Goal: Information Seeking & Learning: Find specific fact

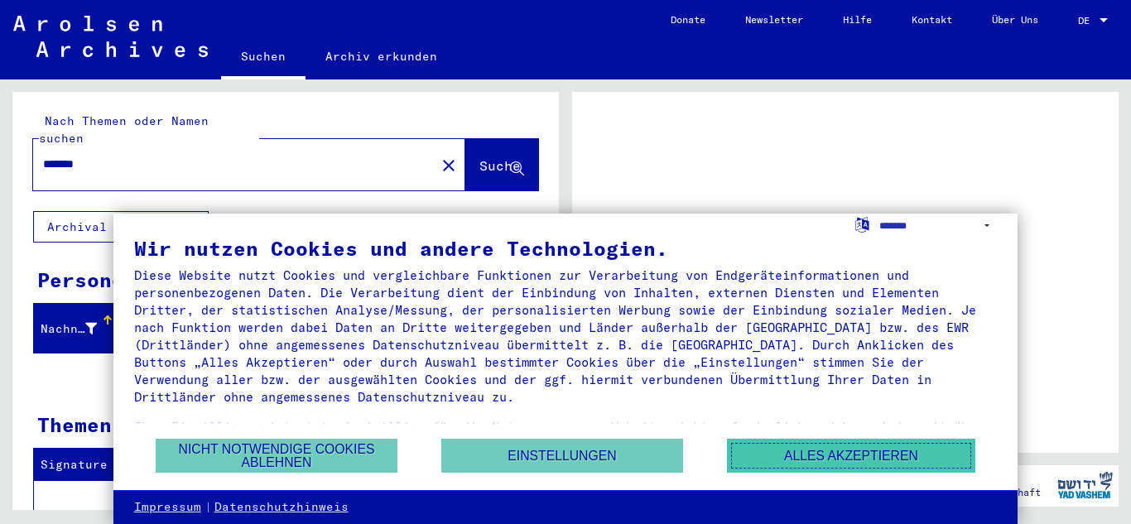
click at [818, 461] on button "Alles akzeptieren" at bounding box center [851, 456] width 248 height 34
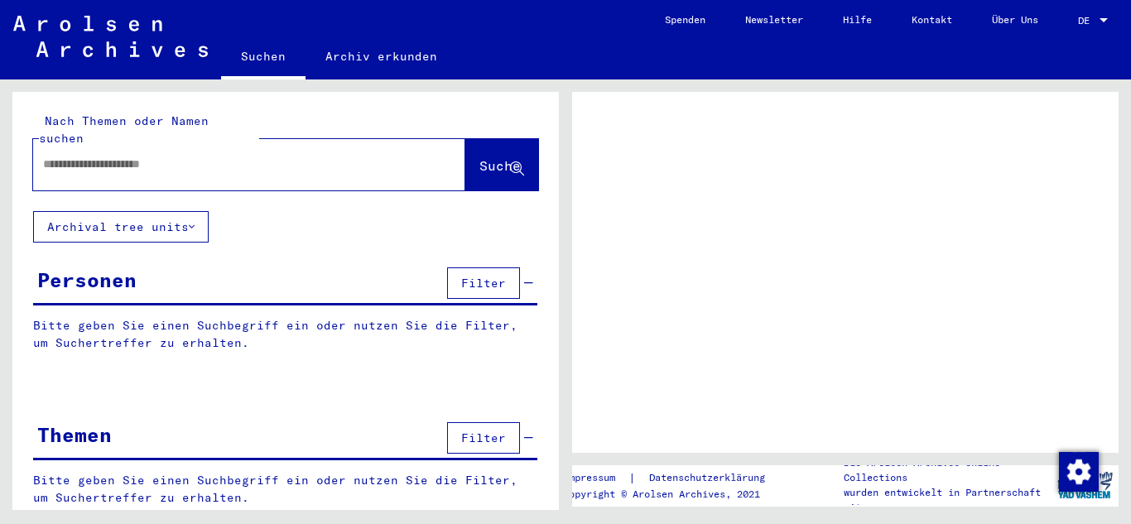
type input "*******"
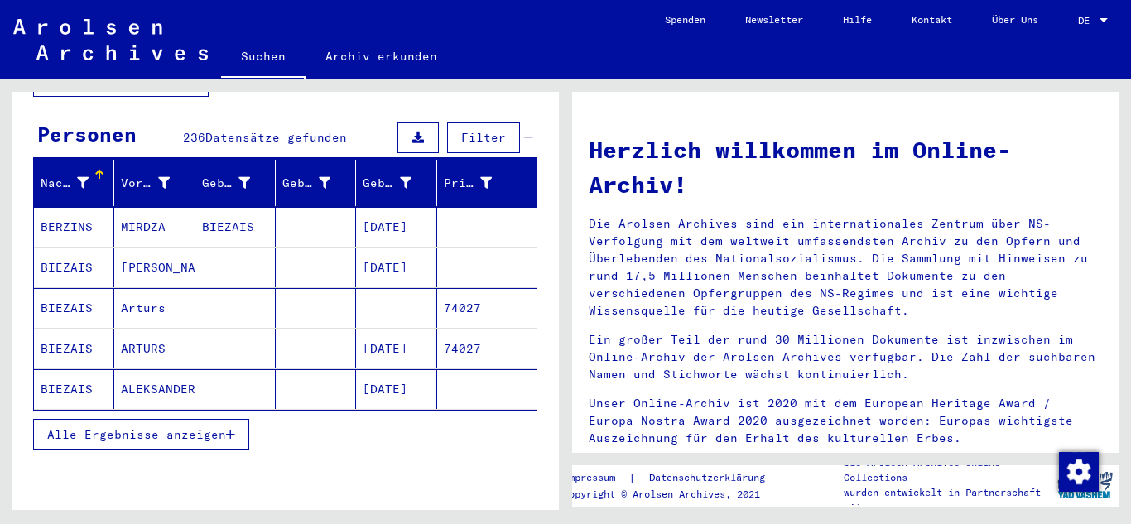
scroll to position [178, 0]
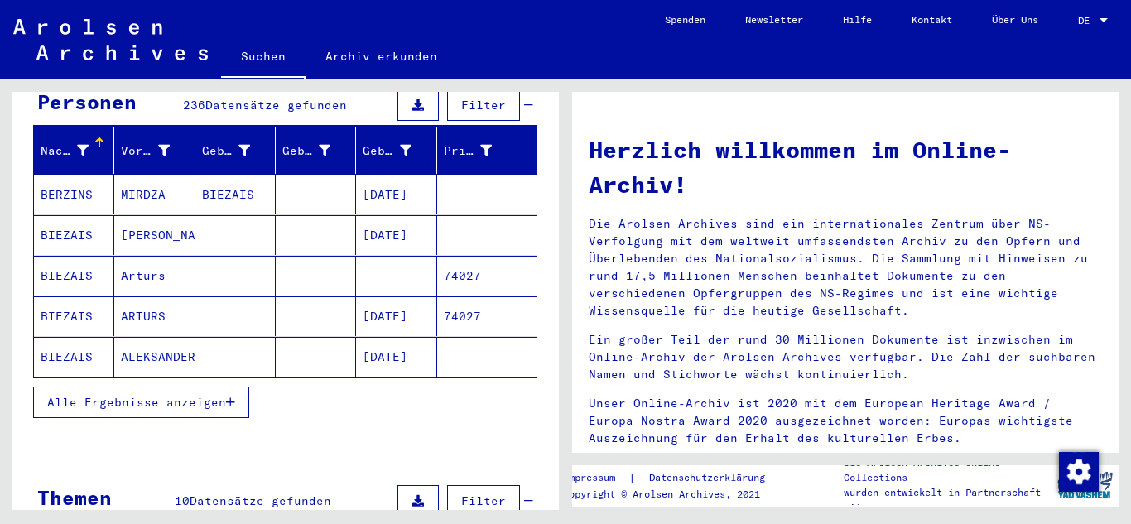
click at [203, 395] on span "Alle Ergebnisse anzeigen" at bounding box center [136, 402] width 179 height 15
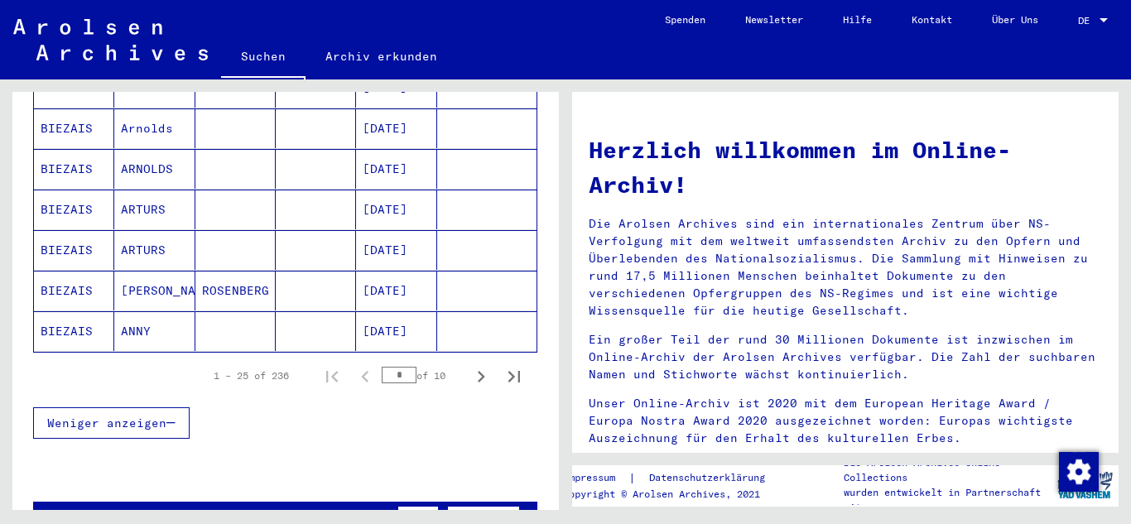
scroll to position [1041, 0]
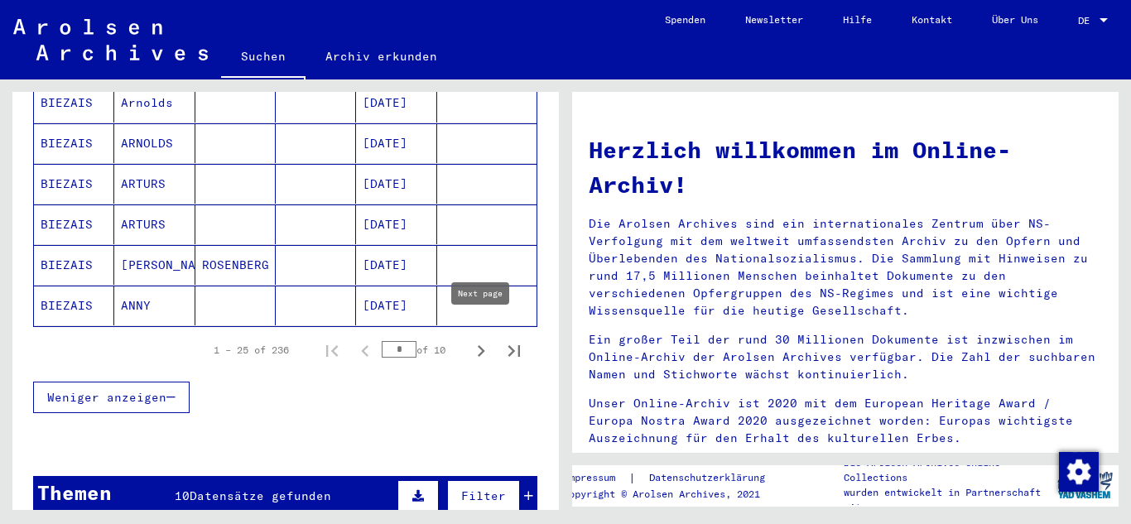
click at [480, 340] on icon "Next page" at bounding box center [481, 351] width 23 height 23
type input "*"
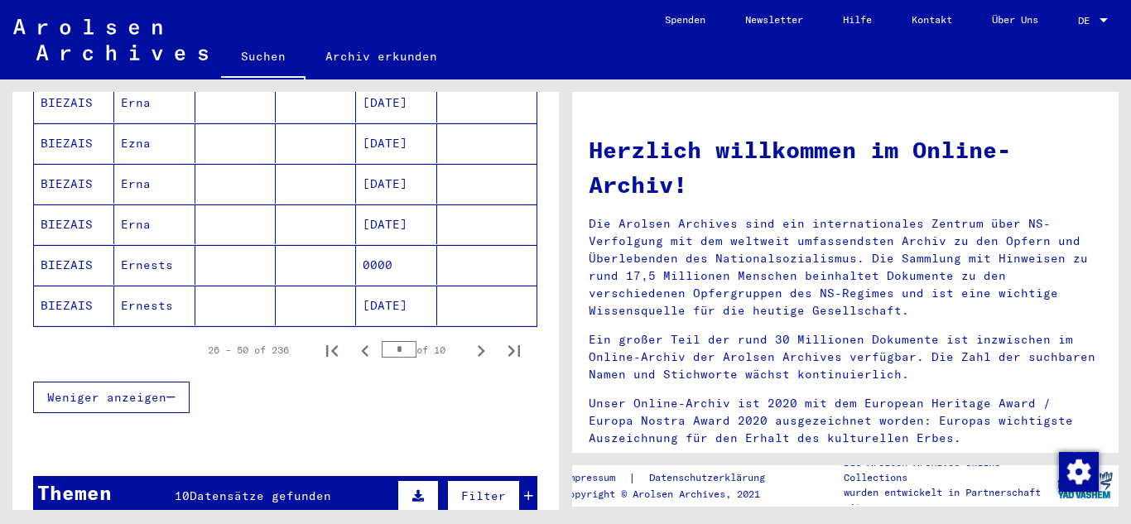
click at [387, 286] on mat-cell "[DATE]" at bounding box center [396, 306] width 80 height 40
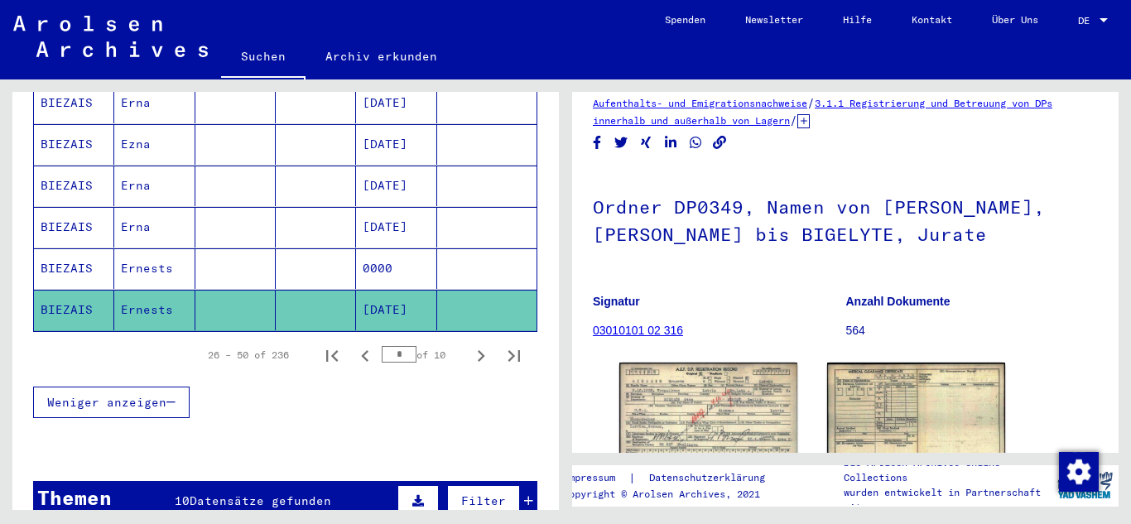
scroll to position [67, 0]
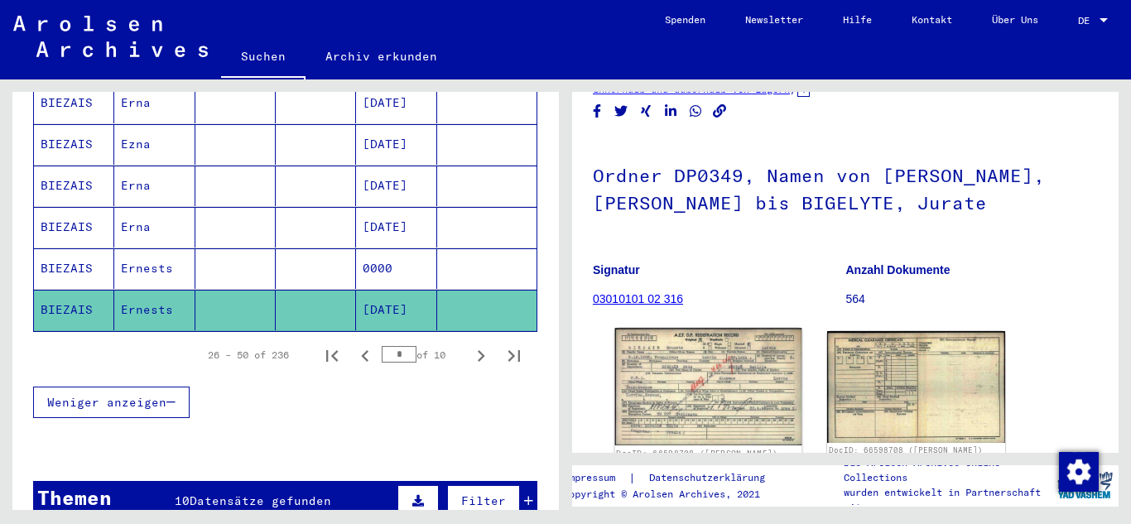
click at [697, 380] on img at bounding box center [708, 387] width 187 height 118
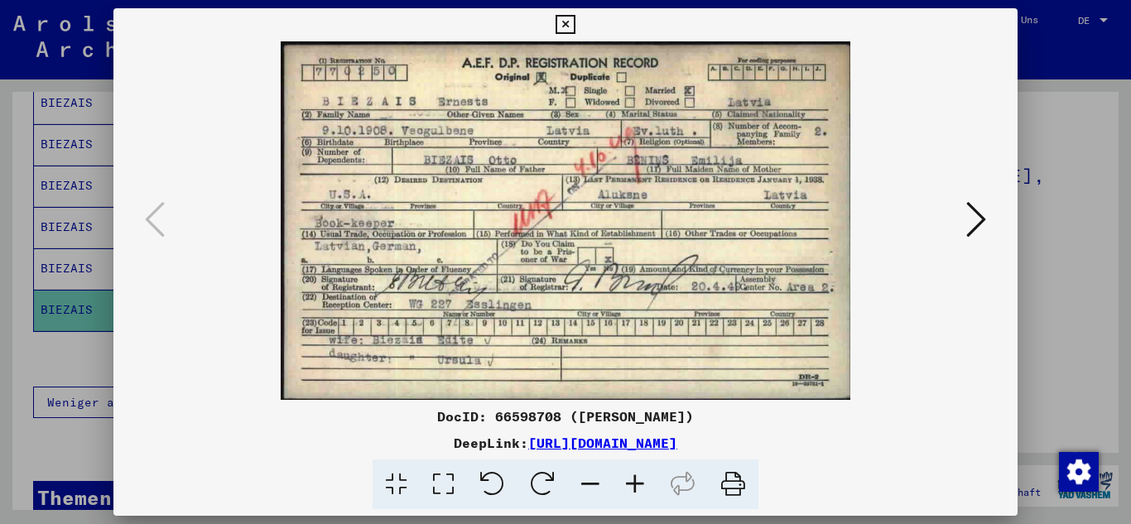
click at [575, 26] on icon at bounding box center [565, 25] width 19 height 20
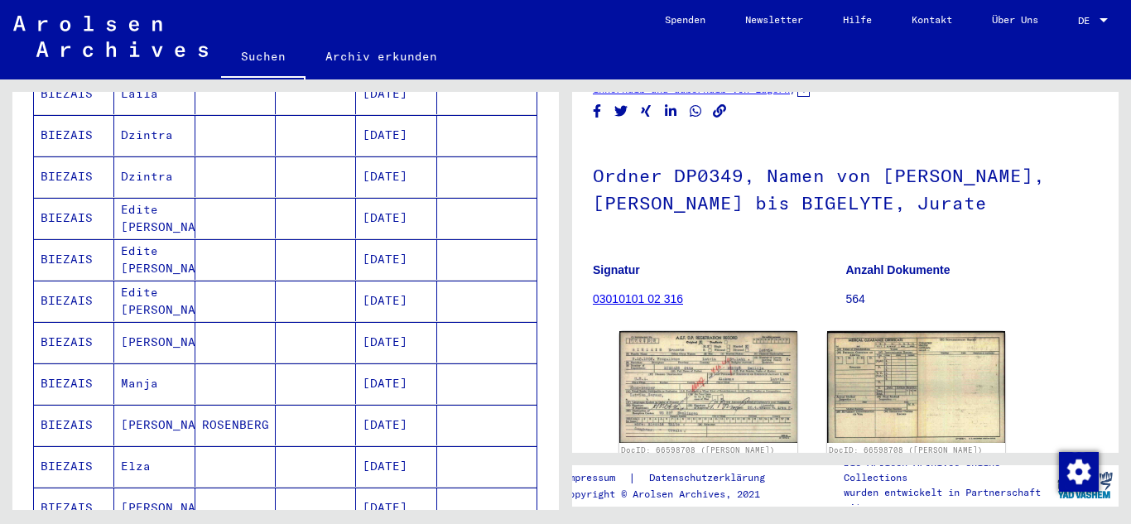
scroll to position [608, 0]
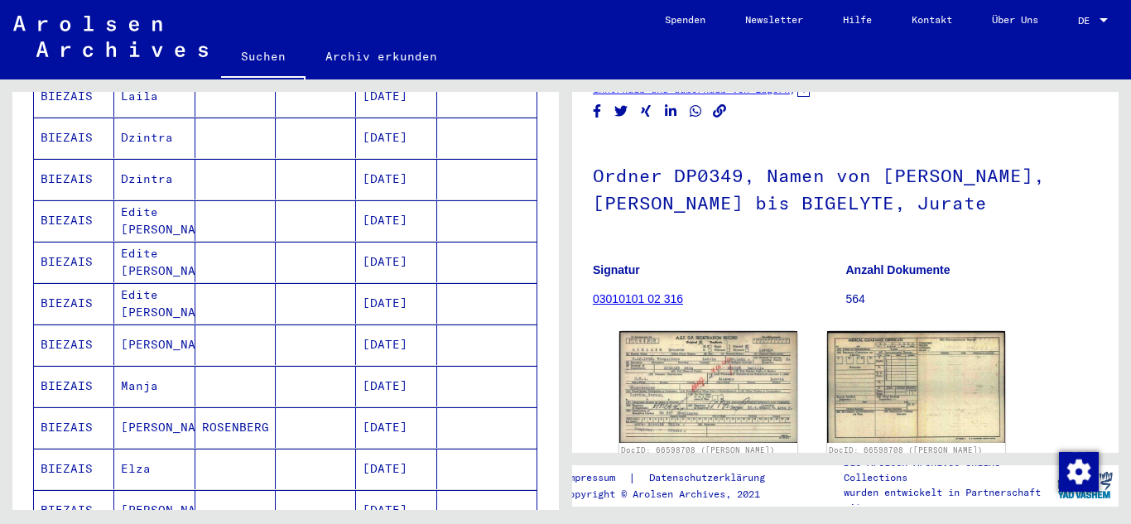
click at [158, 205] on mat-cell "Edite [PERSON_NAME]" at bounding box center [154, 220] width 80 height 41
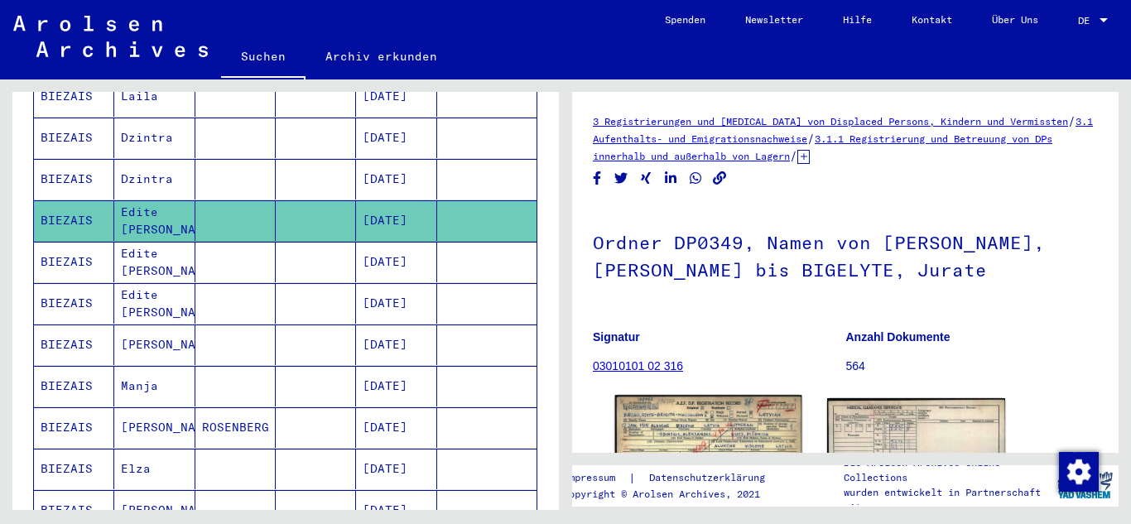
scroll to position [26, 0]
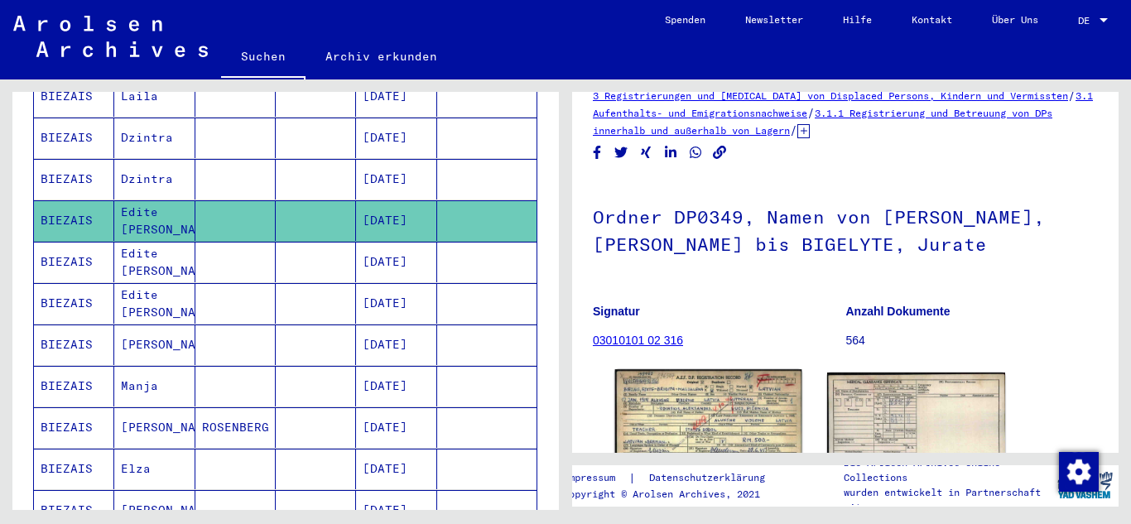
click at [724, 392] on img at bounding box center [708, 428] width 187 height 118
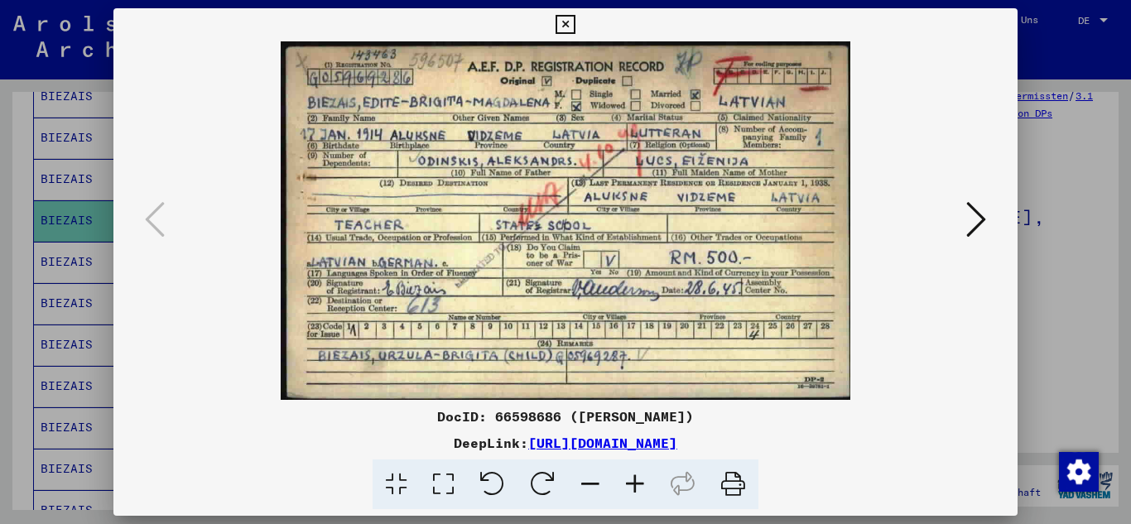
click at [979, 218] on icon at bounding box center [977, 220] width 20 height 40
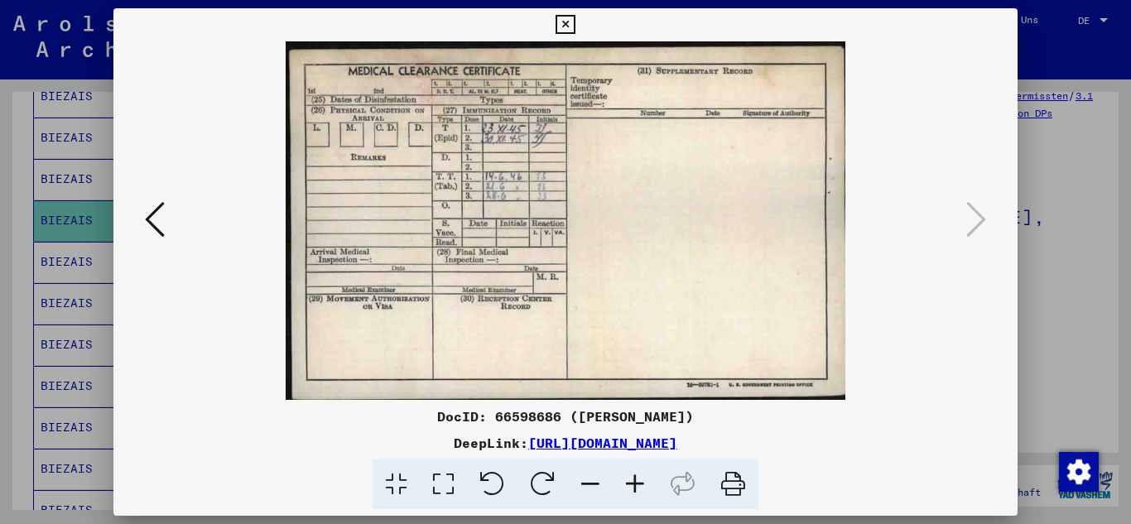
click at [575, 20] on icon at bounding box center [565, 25] width 19 height 20
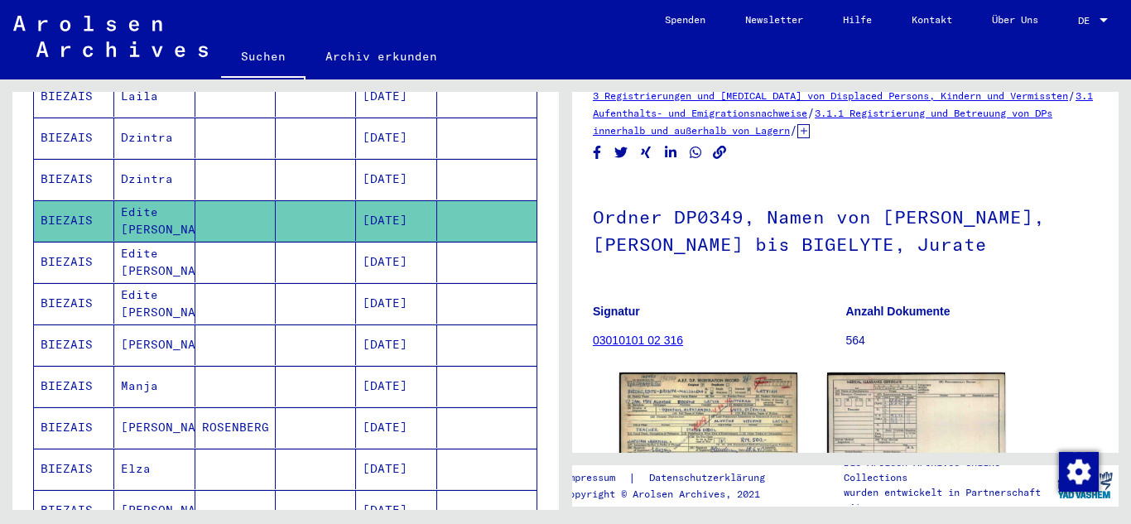
click at [165, 242] on mat-cell "Edite [PERSON_NAME]" at bounding box center [154, 262] width 80 height 41
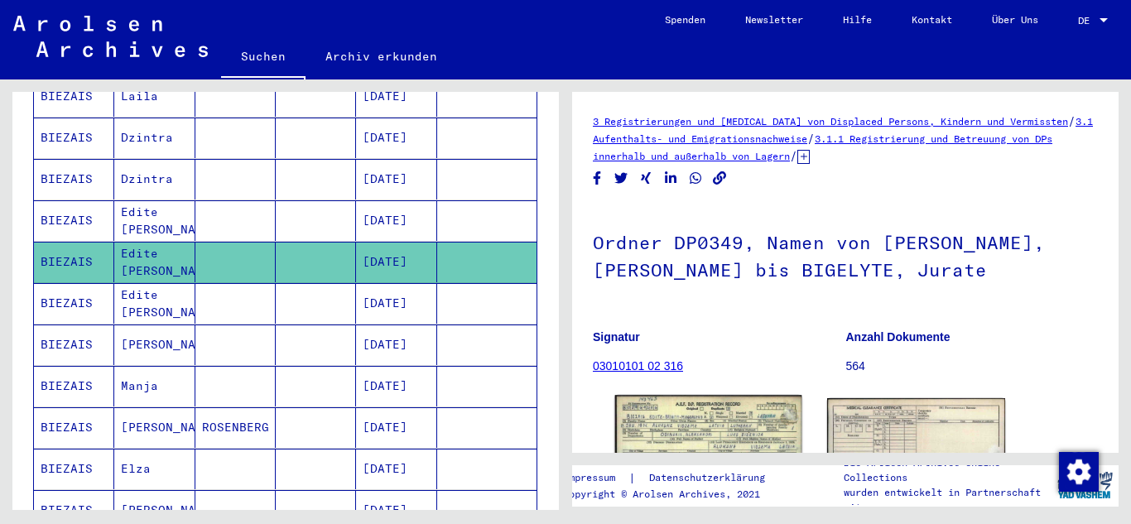
scroll to position [100, 0]
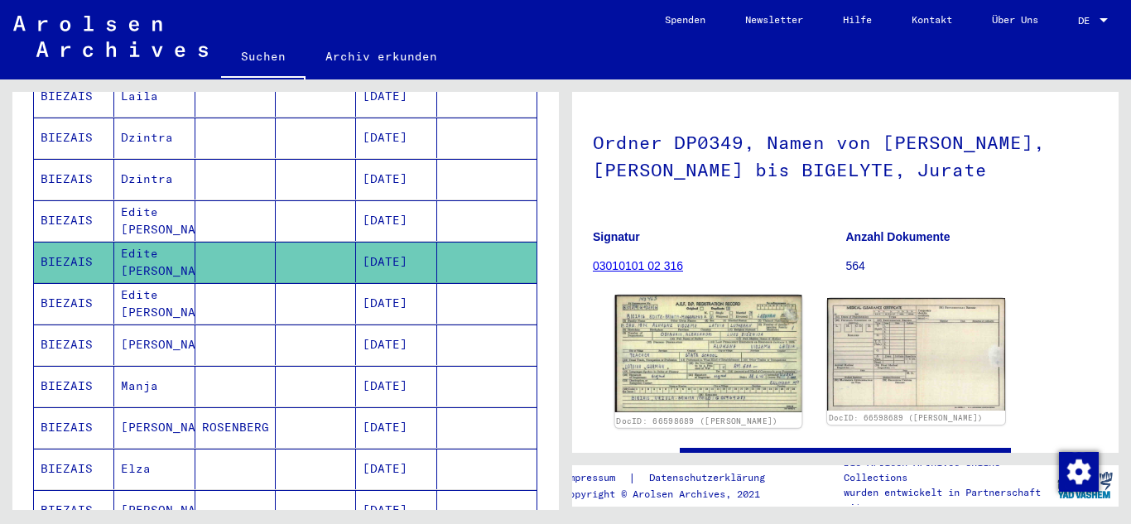
click at [697, 348] on img at bounding box center [708, 354] width 187 height 118
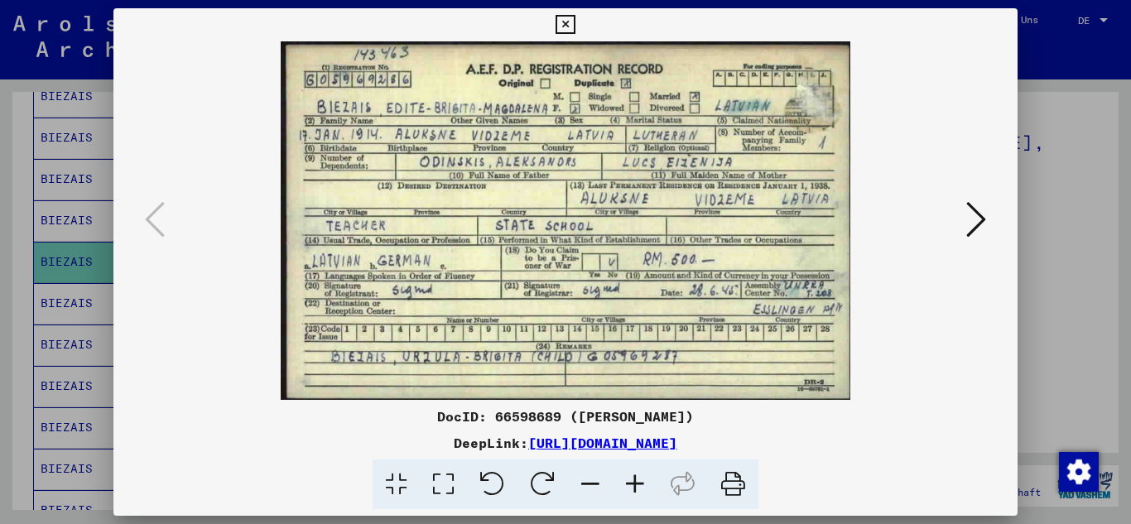
scroll to position [0, 0]
click at [981, 215] on icon at bounding box center [977, 220] width 20 height 40
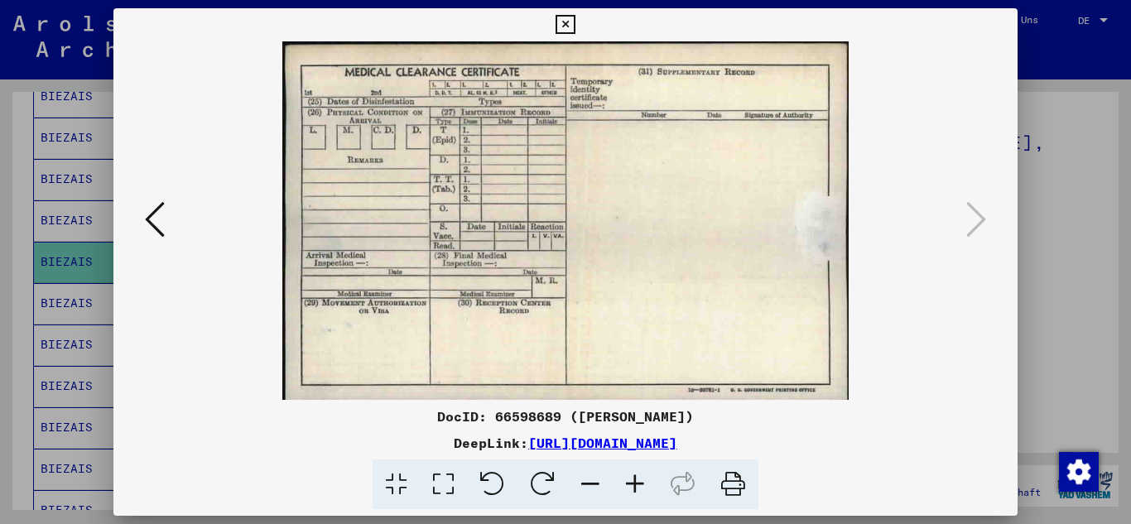
click at [575, 27] on icon at bounding box center [565, 25] width 19 height 20
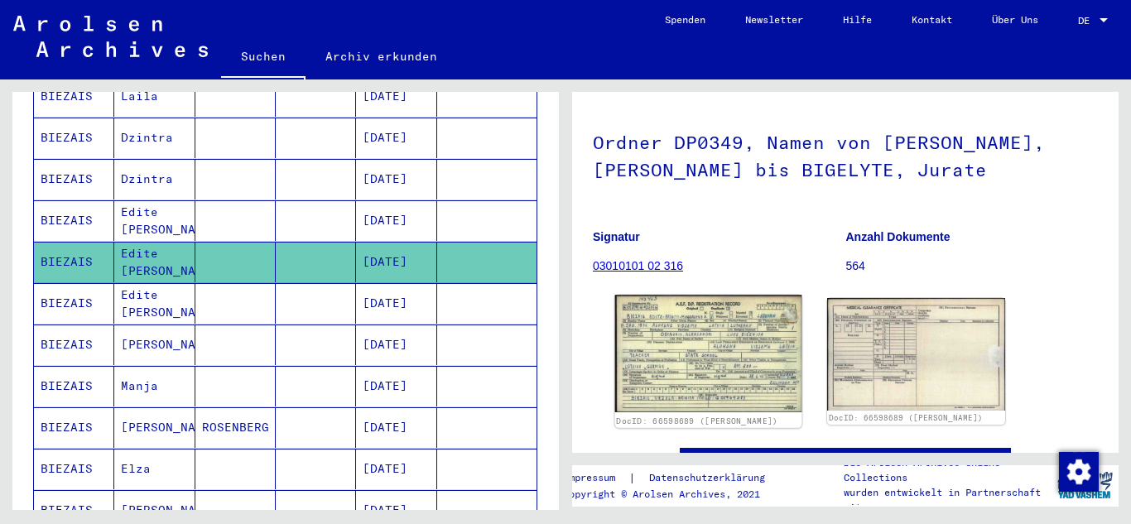
click at [714, 331] on img at bounding box center [708, 354] width 187 height 118
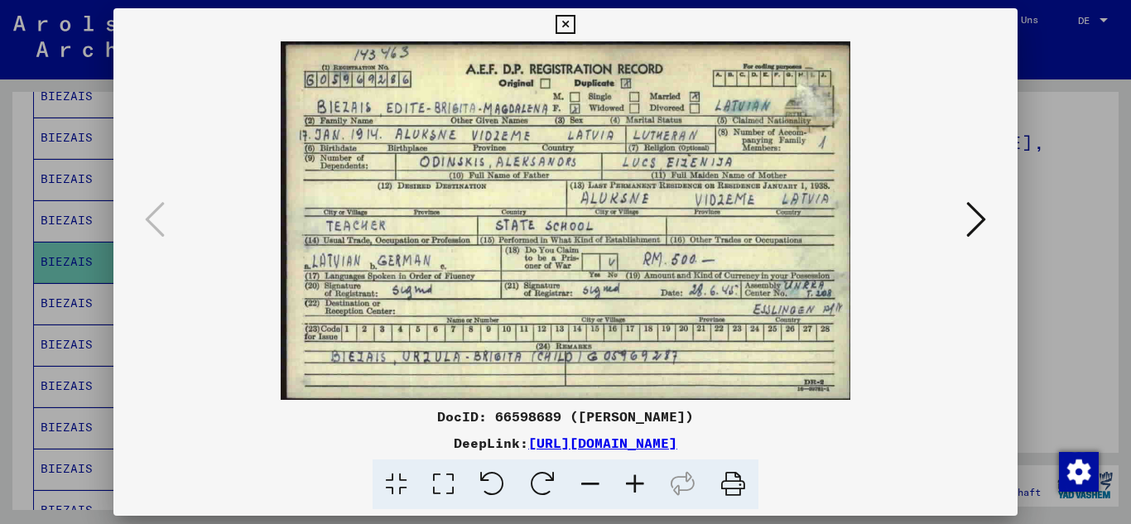
click at [575, 27] on icon at bounding box center [565, 25] width 19 height 20
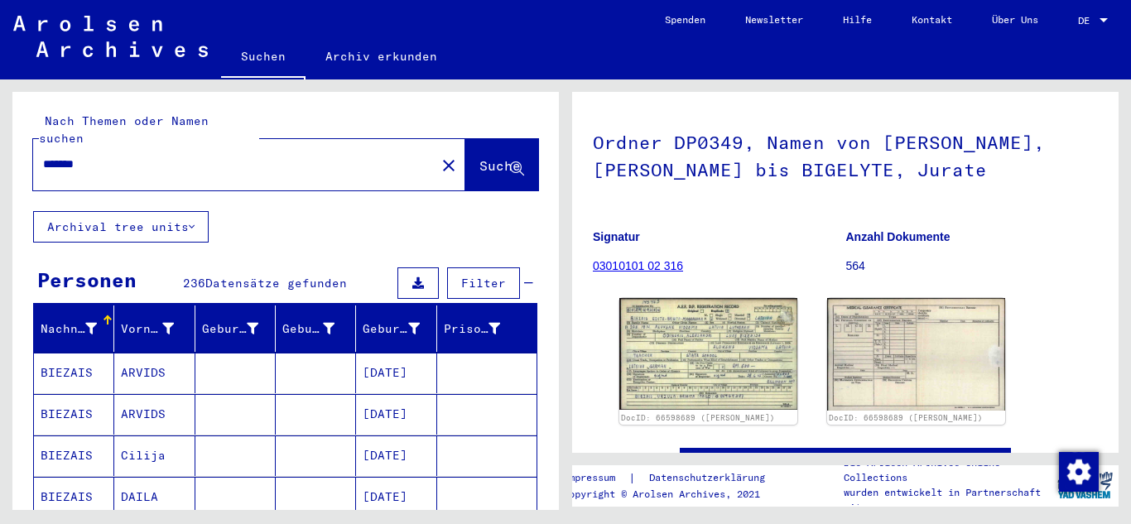
drag, startPoint x: 104, startPoint y: 151, endPoint x: 17, endPoint y: 147, distance: 86.2
click at [17, 147] on div "Nach Themen oder Namen suchen ******* close Suche" at bounding box center [285, 151] width 547 height 119
type input "********"
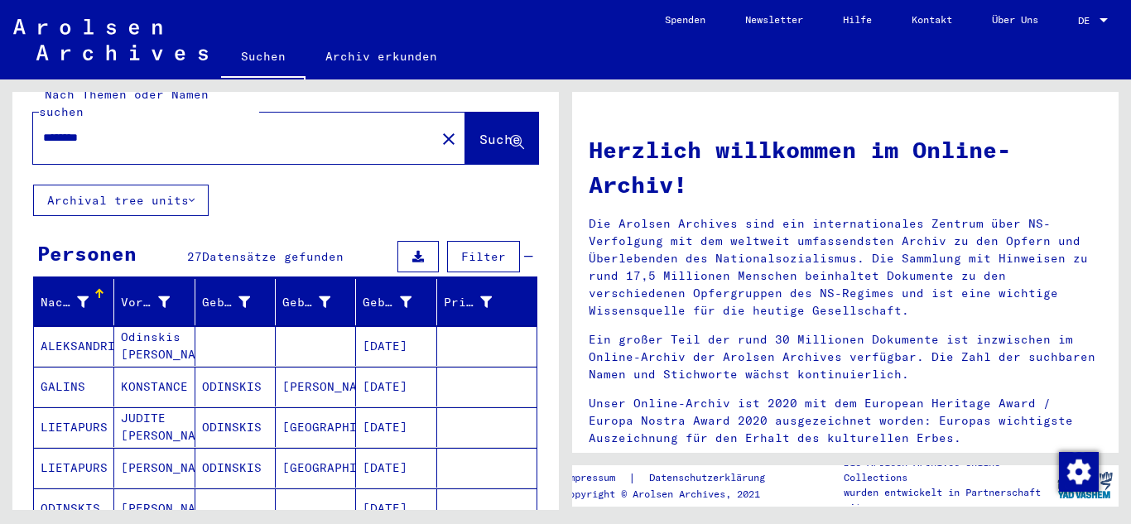
scroll to position [245, 0]
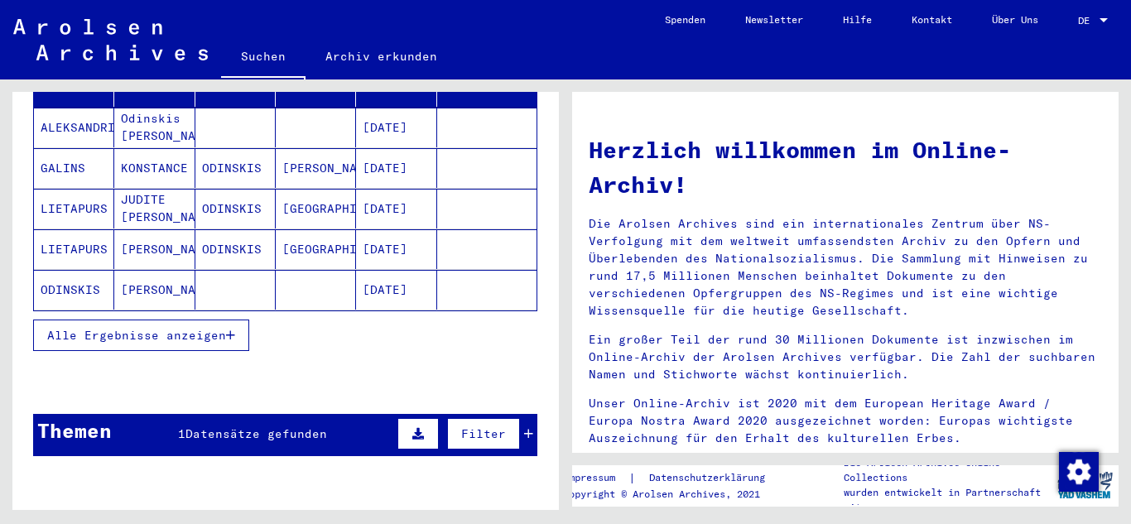
click at [221, 328] on span "Alle Ergebnisse anzeigen" at bounding box center [136, 335] width 179 height 15
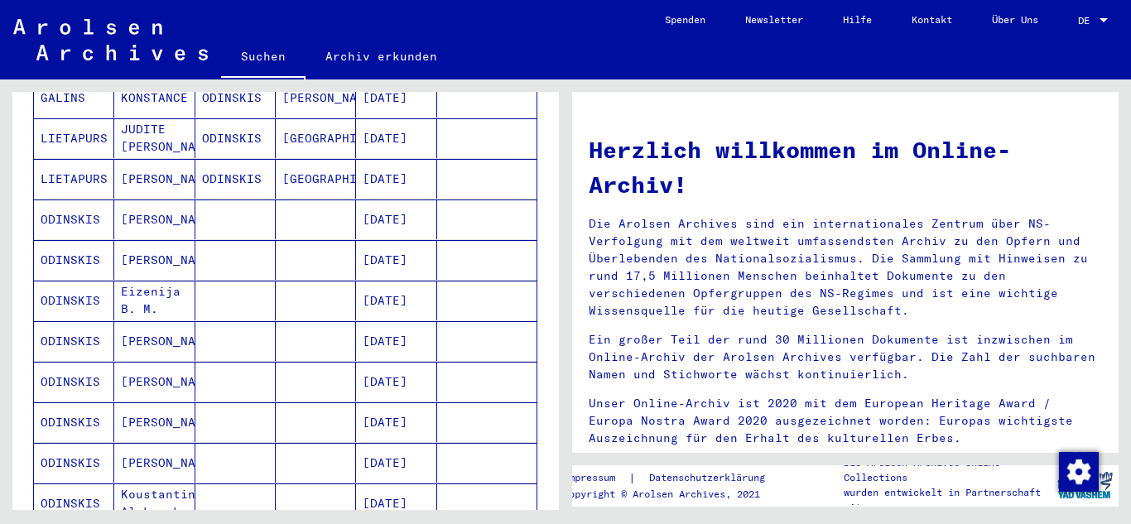
scroll to position [317, 0]
click at [63, 198] on mat-cell "ODINSKIS" at bounding box center [74, 218] width 80 height 40
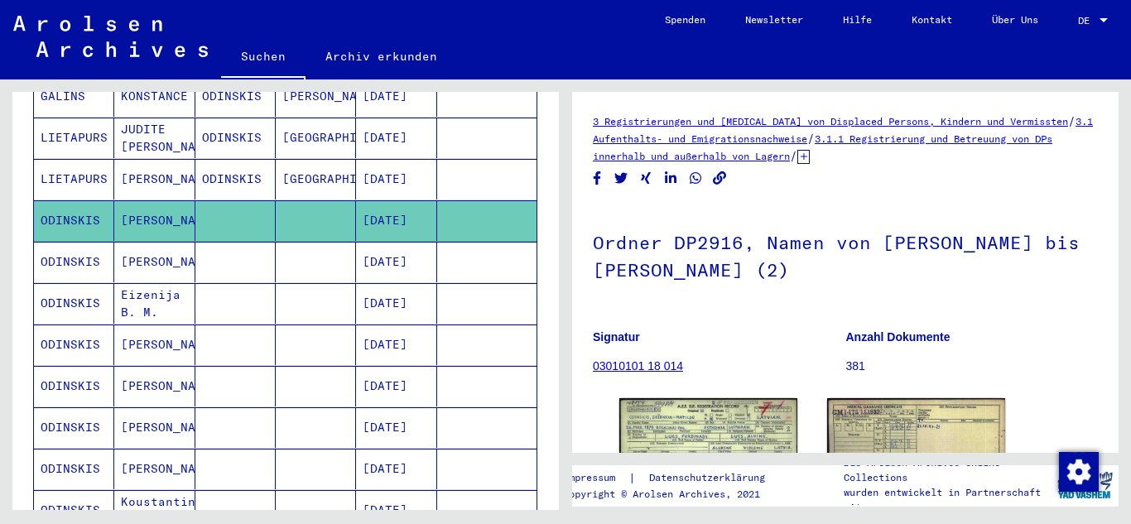
scroll to position [148, 0]
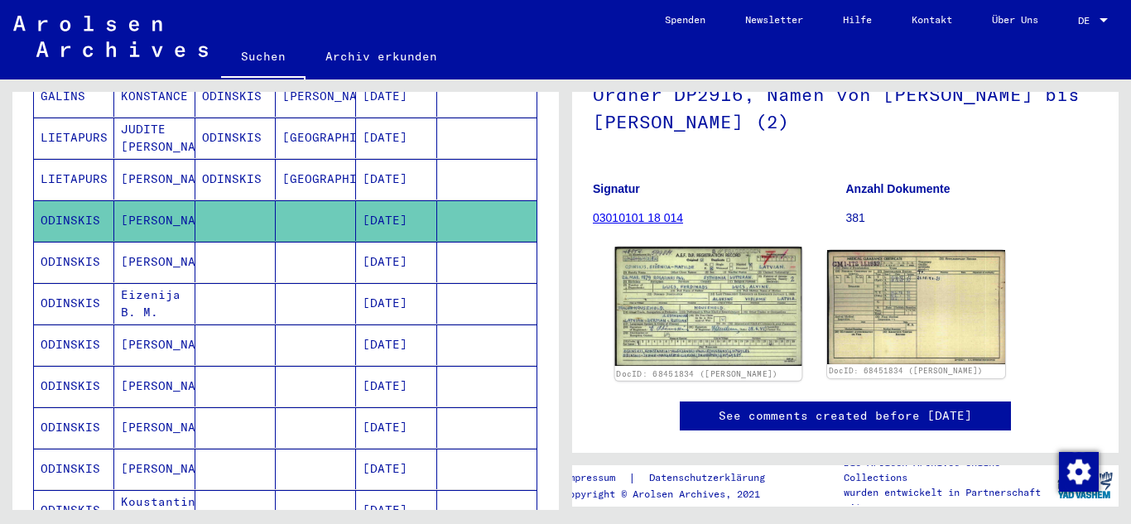
click at [731, 290] on img at bounding box center [708, 306] width 187 height 119
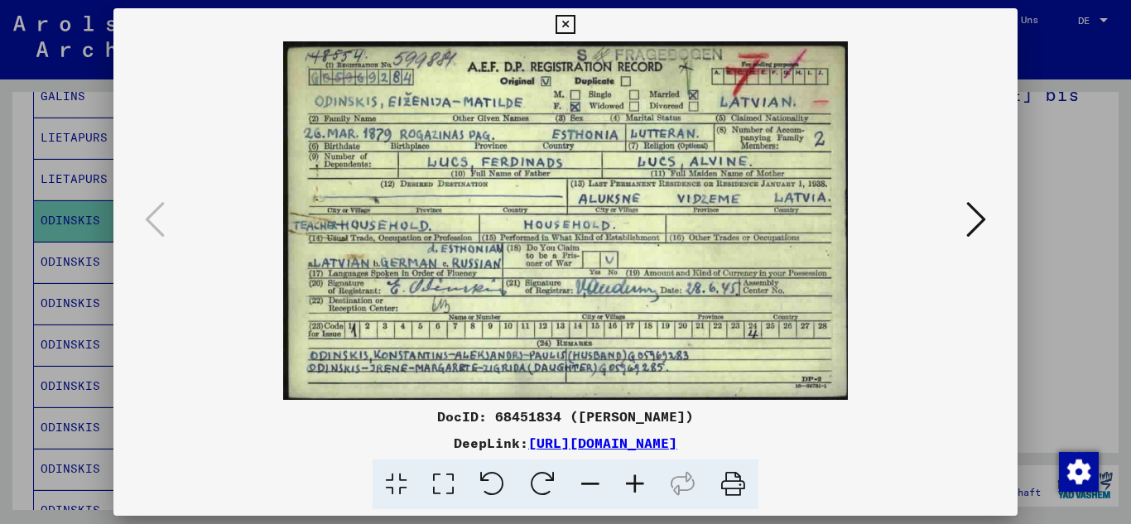
scroll to position [0, 0]
click at [971, 226] on icon at bounding box center [977, 220] width 20 height 40
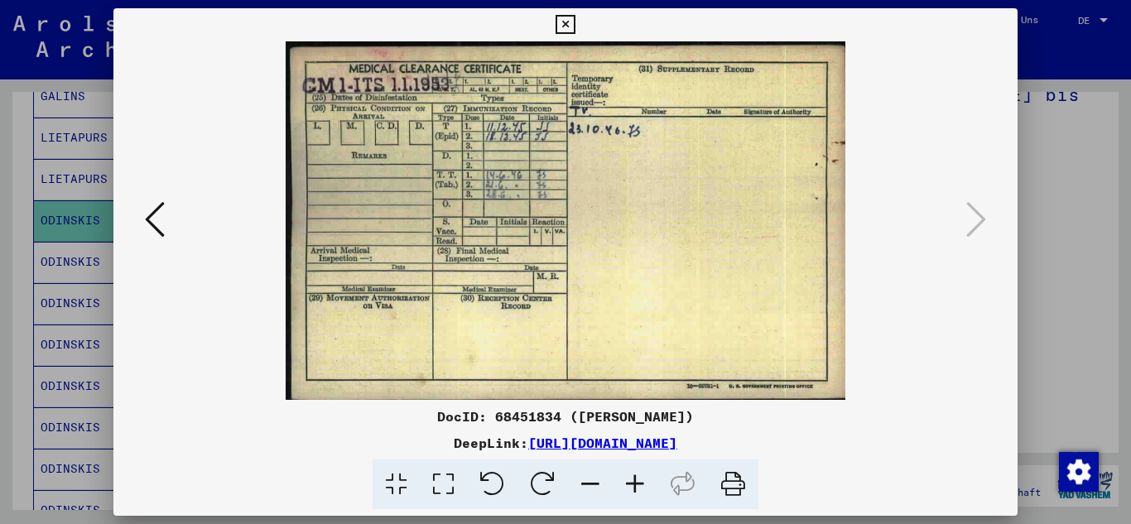
click at [148, 220] on icon at bounding box center [155, 220] width 20 height 40
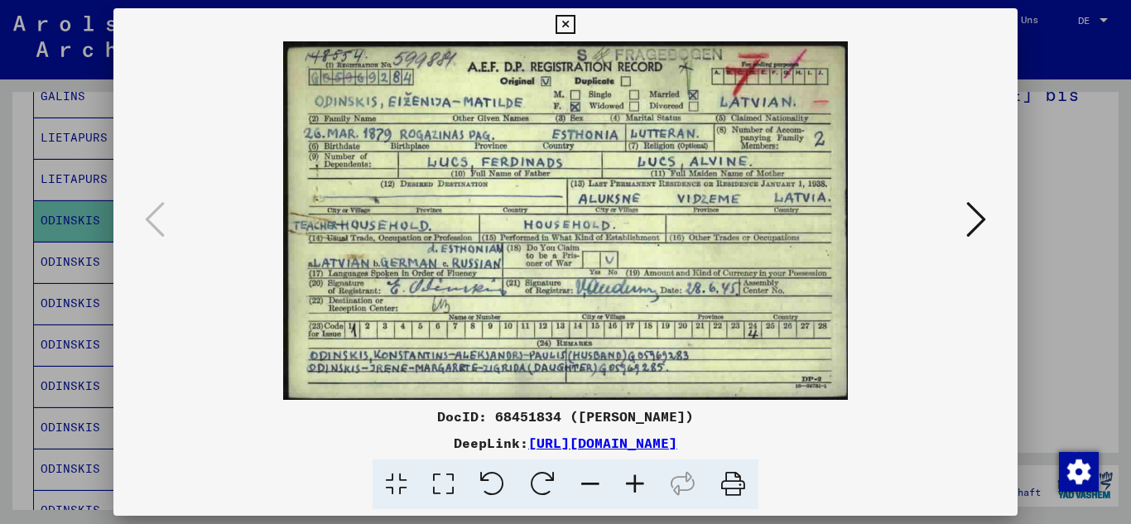
click at [982, 217] on icon at bounding box center [977, 220] width 20 height 40
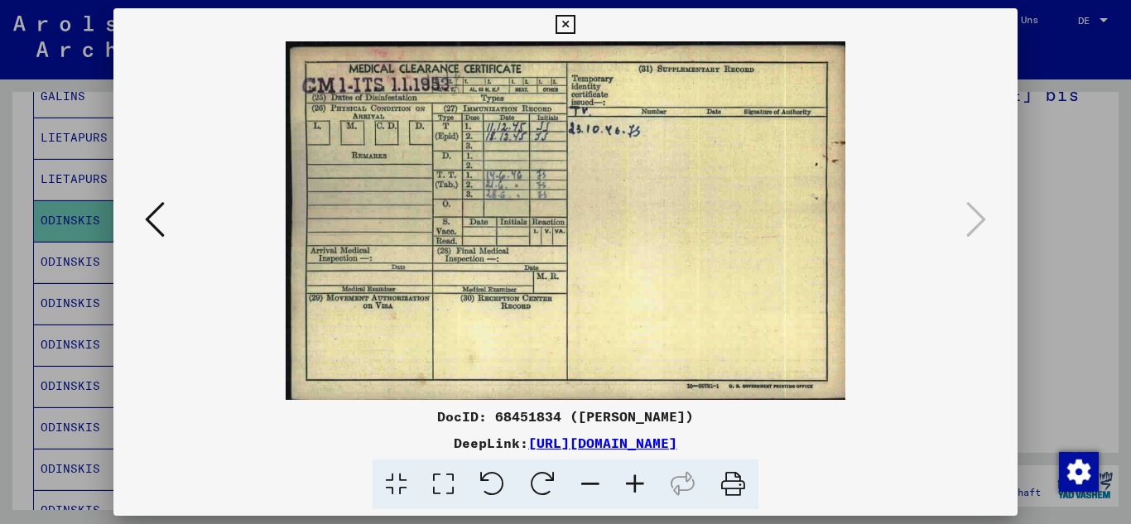
click at [148, 221] on icon at bounding box center [155, 220] width 20 height 40
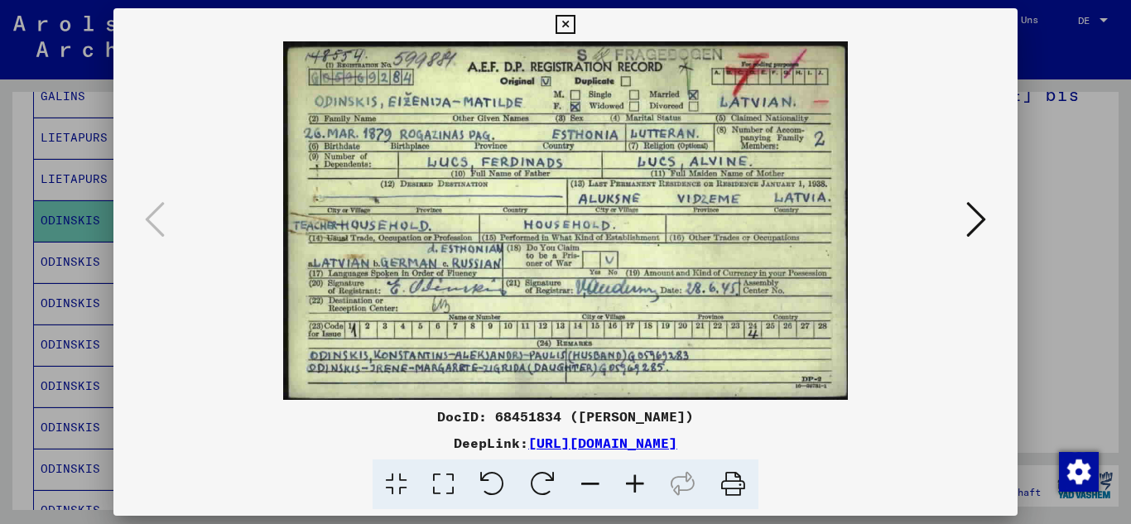
click at [980, 214] on icon at bounding box center [977, 220] width 20 height 40
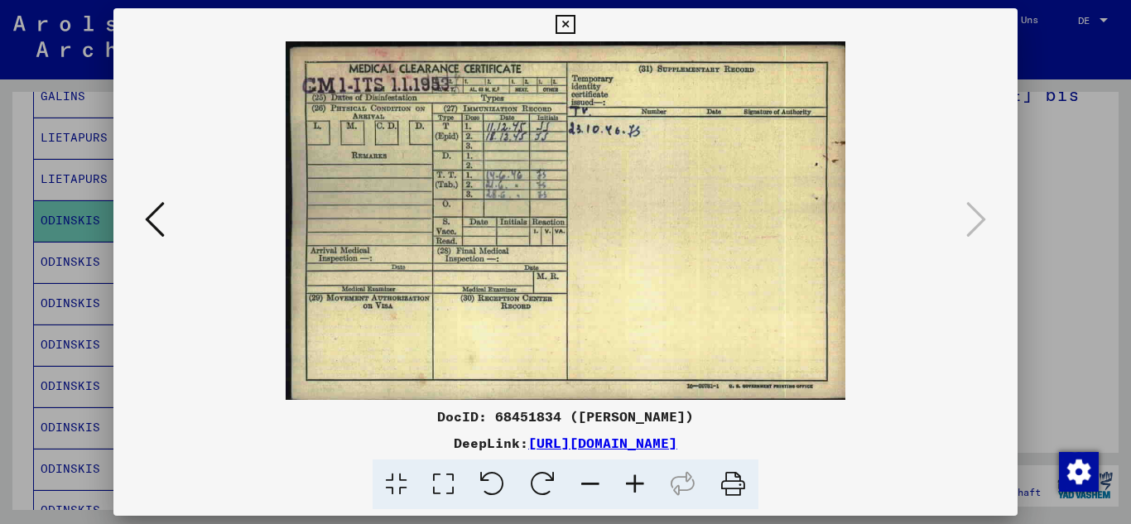
click at [575, 26] on icon at bounding box center [565, 25] width 19 height 20
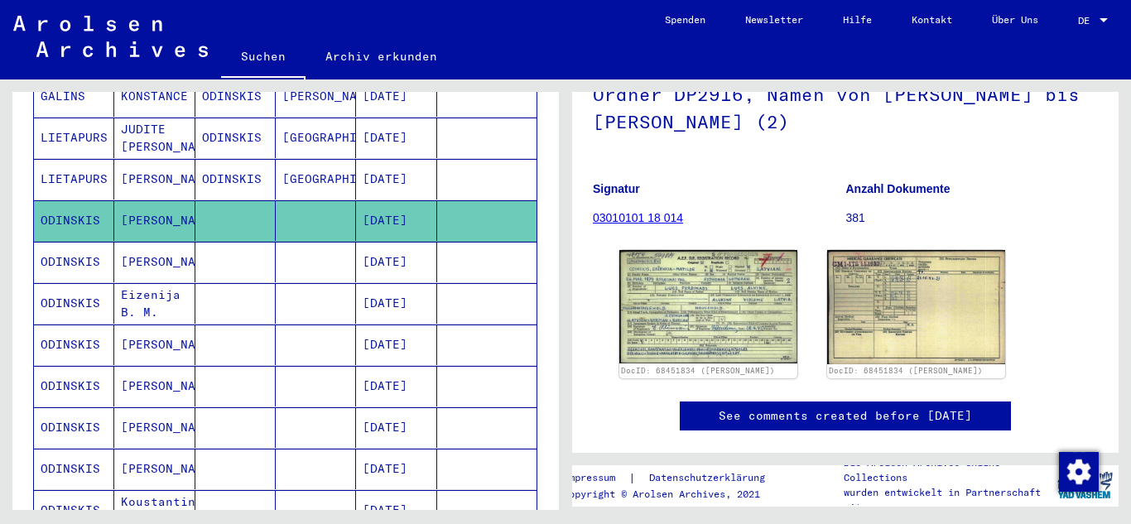
click at [163, 243] on mat-cell "[PERSON_NAME]" at bounding box center [154, 262] width 80 height 41
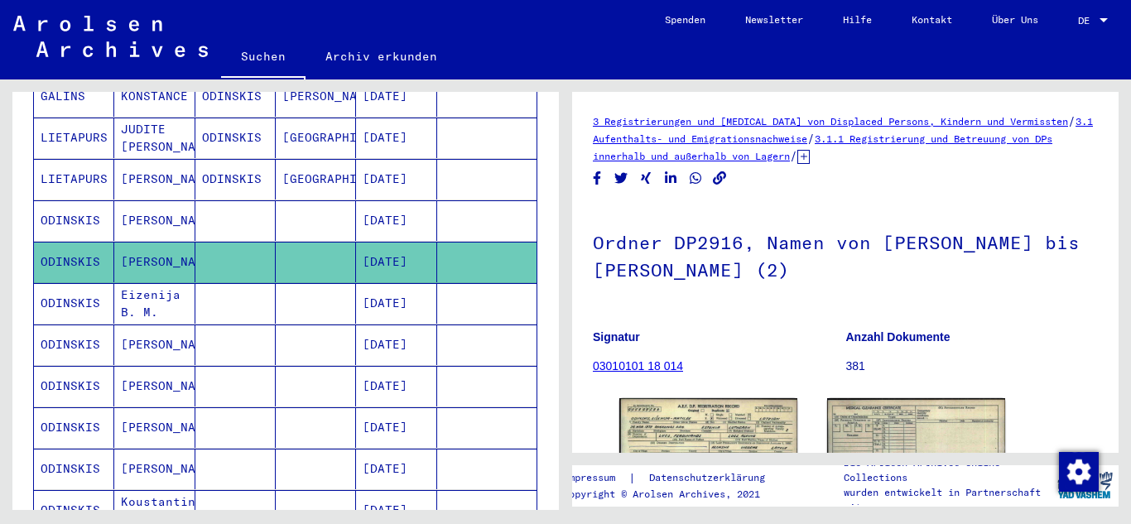
scroll to position [150, 0]
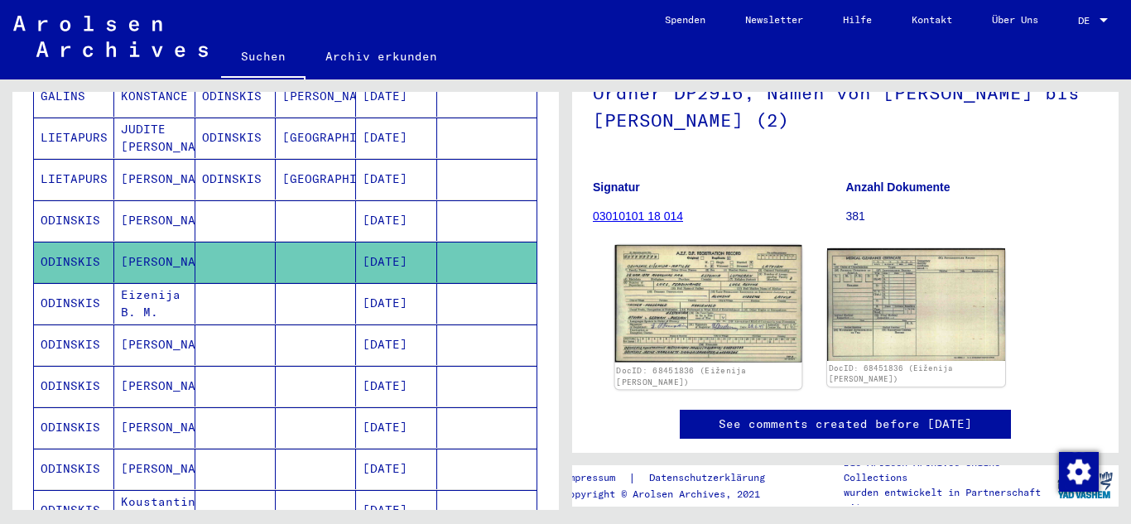
click at [682, 295] on img at bounding box center [708, 304] width 187 height 118
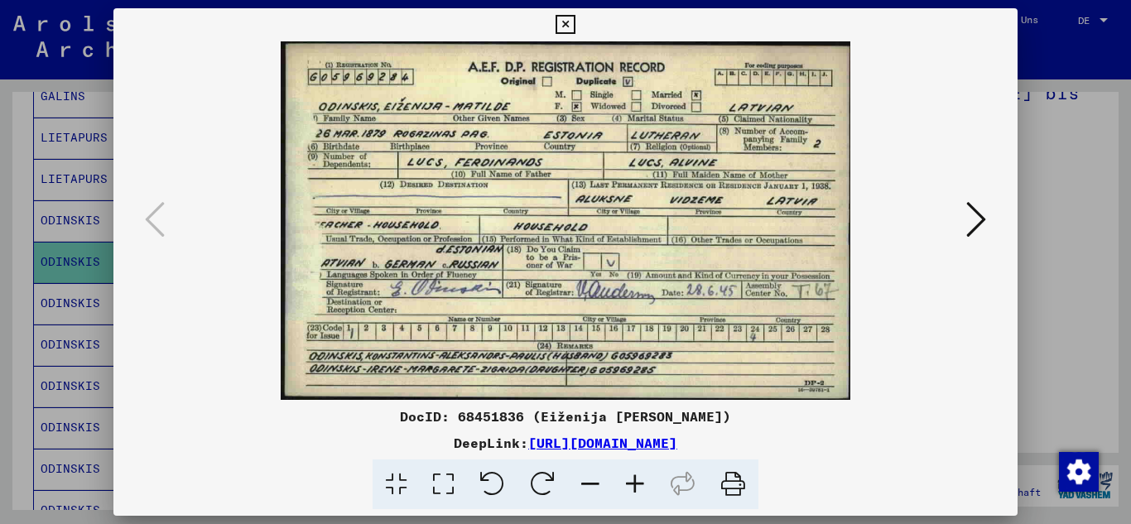
scroll to position [0, 0]
click at [978, 219] on icon at bounding box center [977, 220] width 20 height 40
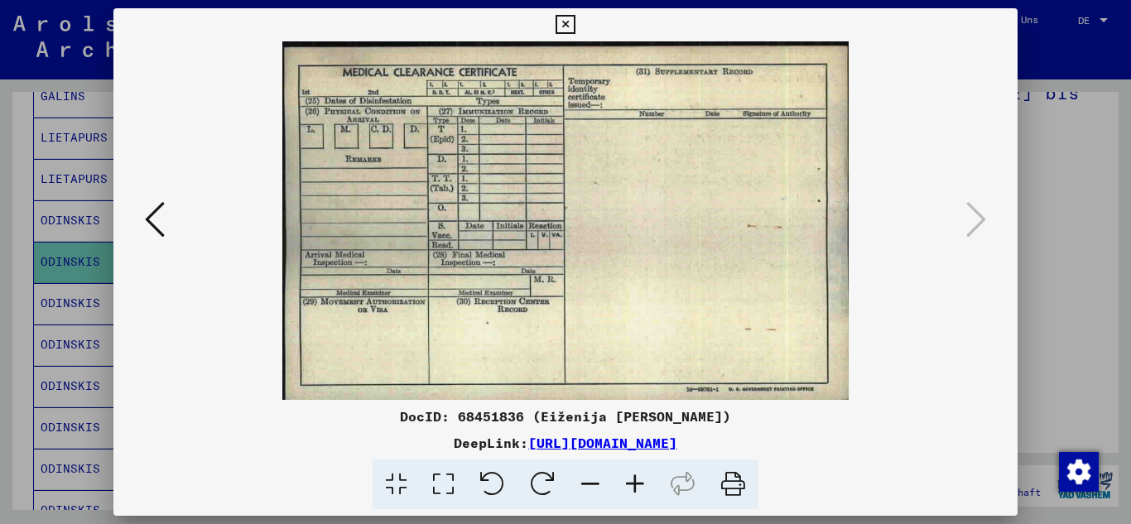
click at [575, 27] on icon at bounding box center [565, 25] width 19 height 20
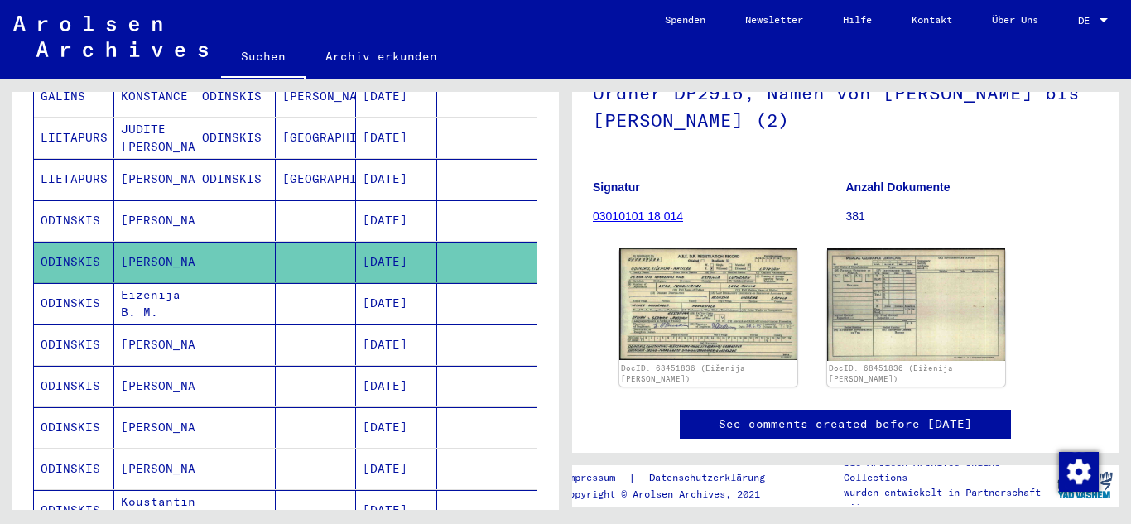
click at [159, 325] on mat-cell "[PERSON_NAME]" at bounding box center [154, 345] width 80 height 41
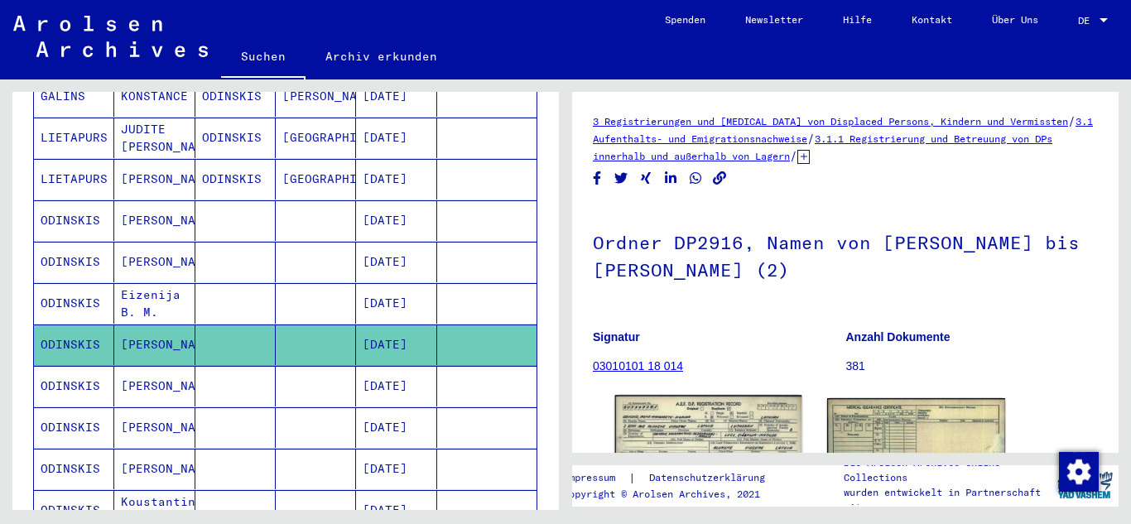
click at [672, 435] on img at bounding box center [708, 454] width 187 height 118
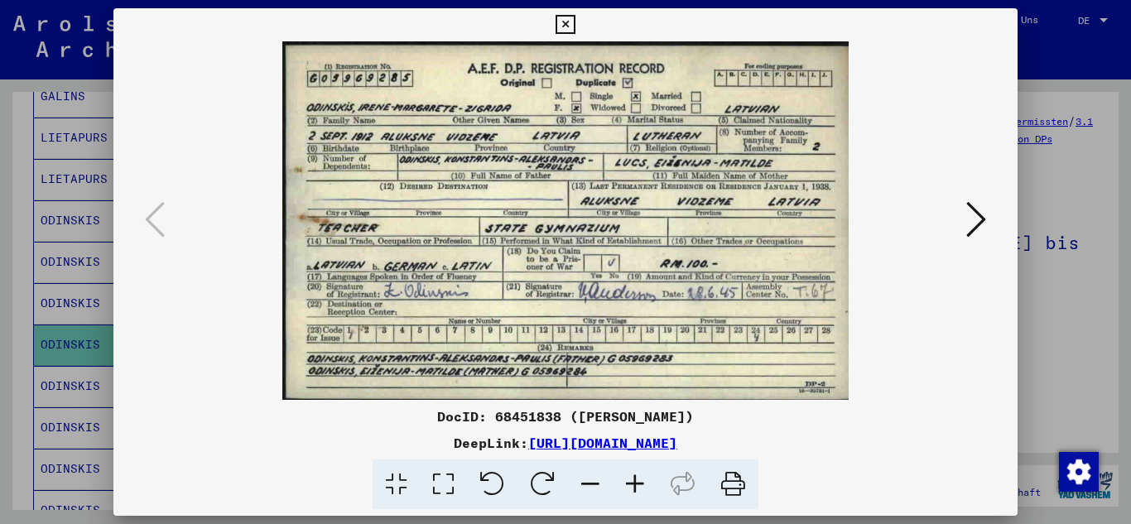
click at [575, 27] on icon at bounding box center [565, 25] width 19 height 20
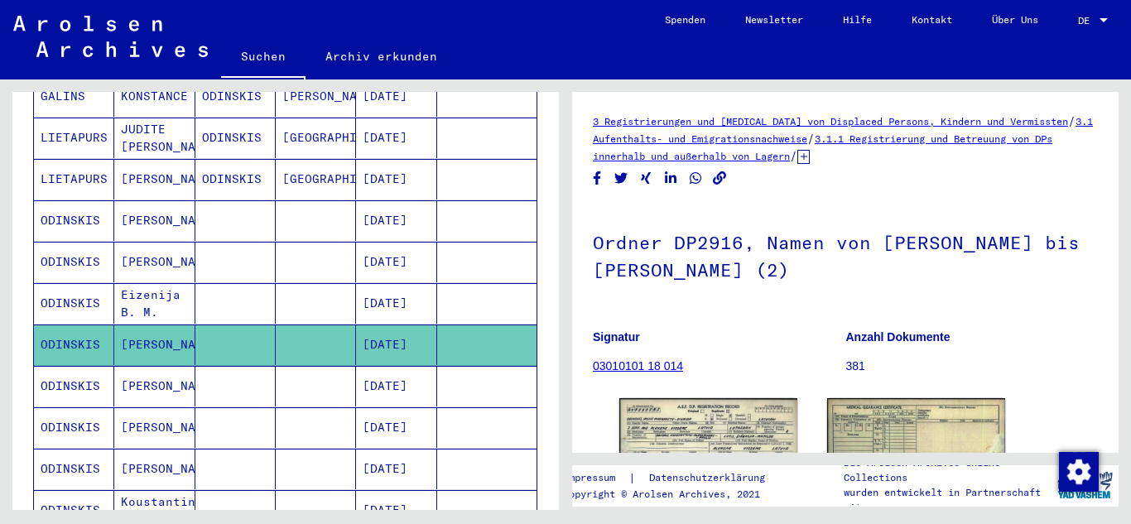
click at [161, 374] on mat-cell "[PERSON_NAME]" at bounding box center [154, 386] width 80 height 41
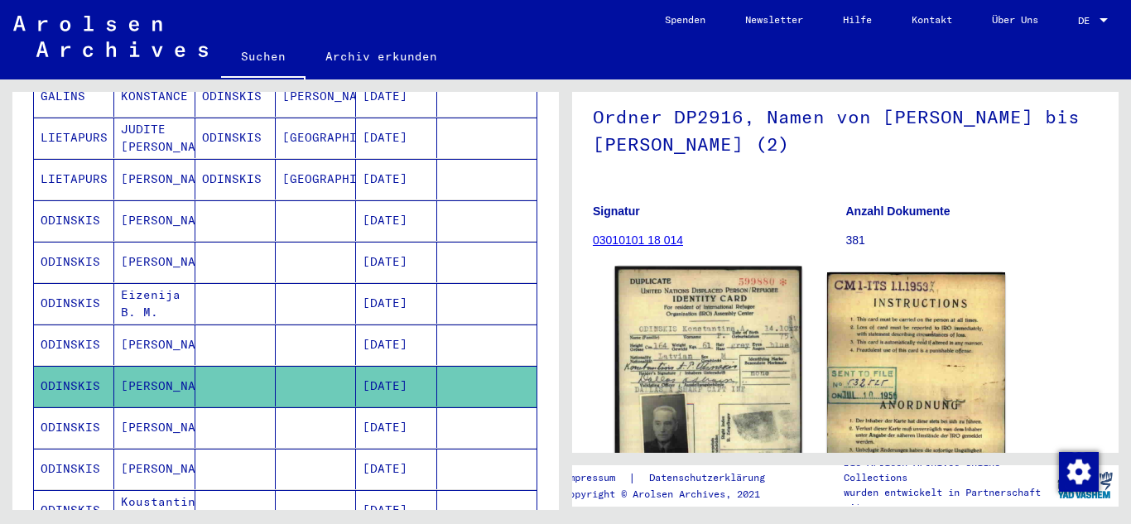
click at [727, 362] on img at bounding box center [708, 388] width 187 height 242
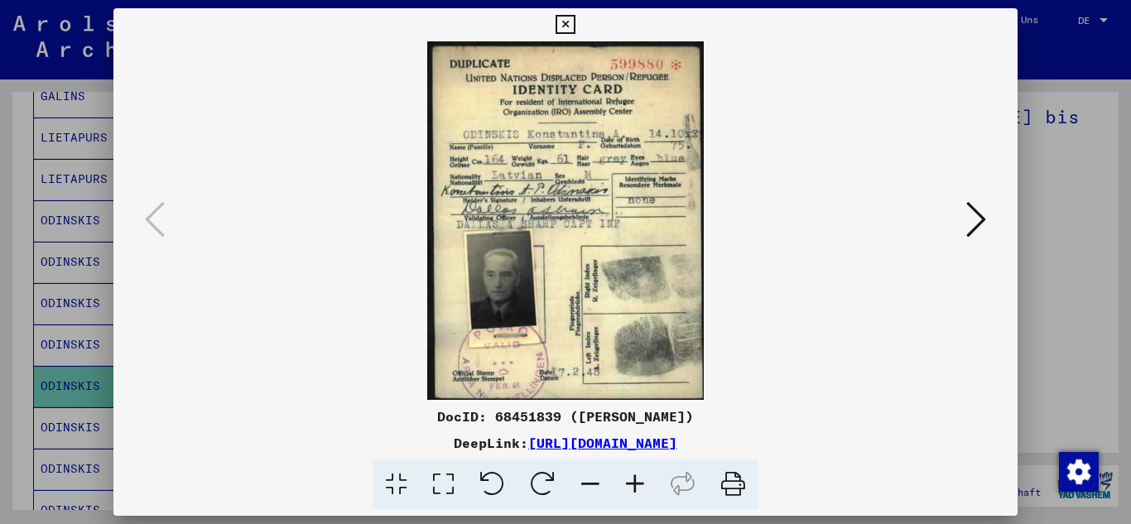
click at [627, 487] on icon at bounding box center [635, 485] width 45 height 51
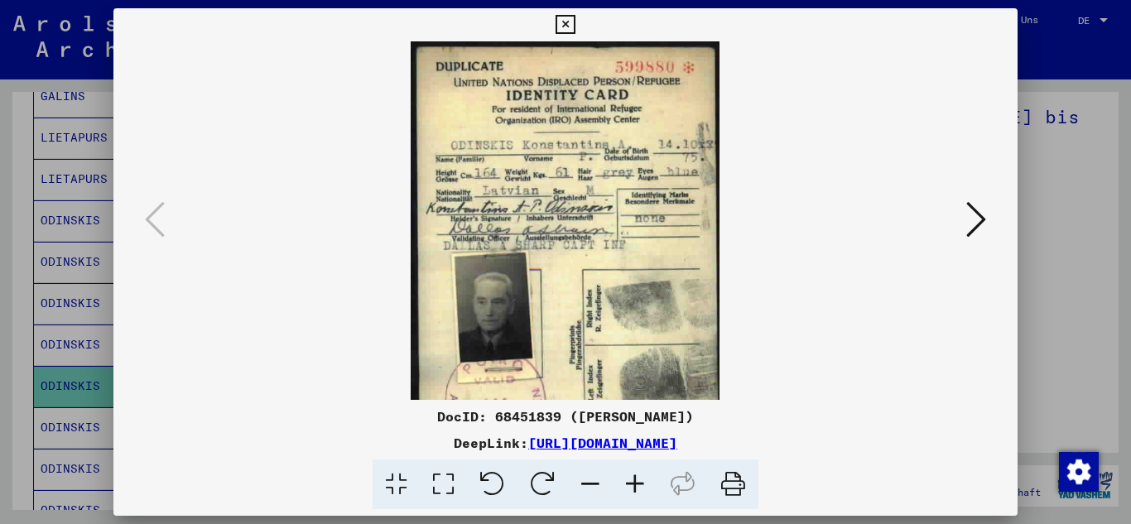
click at [627, 487] on icon at bounding box center [635, 485] width 45 height 51
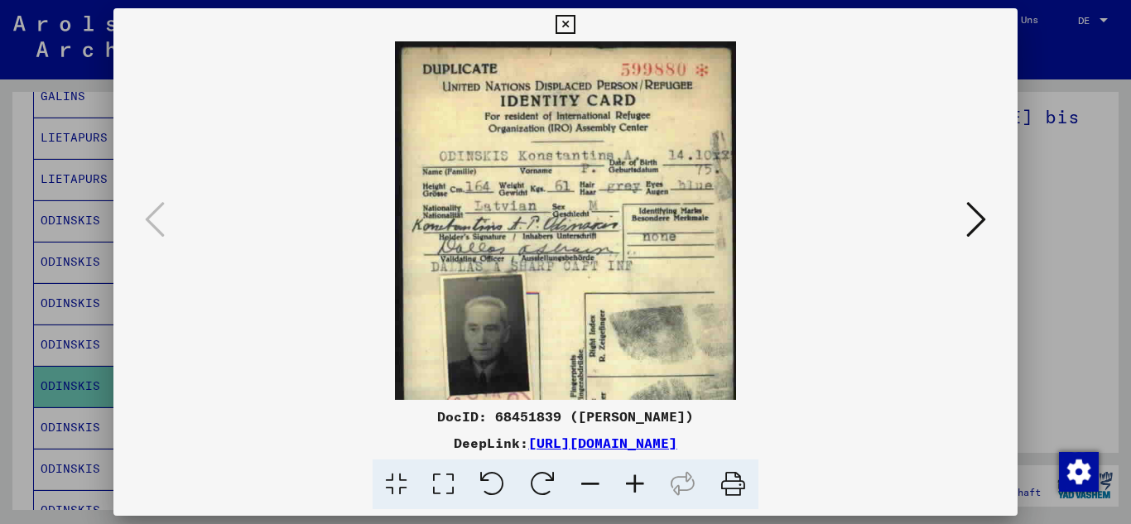
click at [627, 487] on icon at bounding box center [635, 485] width 45 height 51
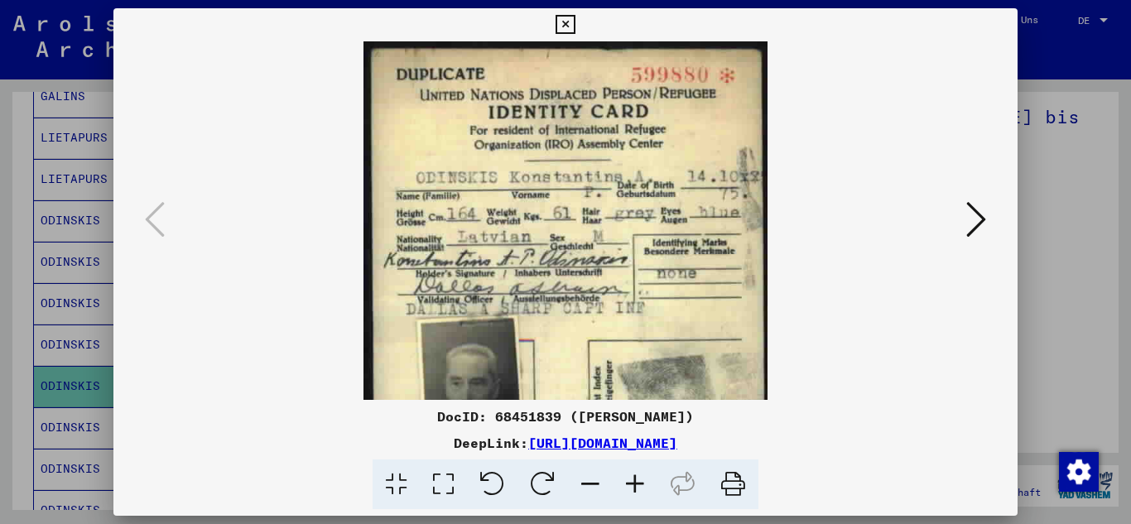
scroll to position [132, 0]
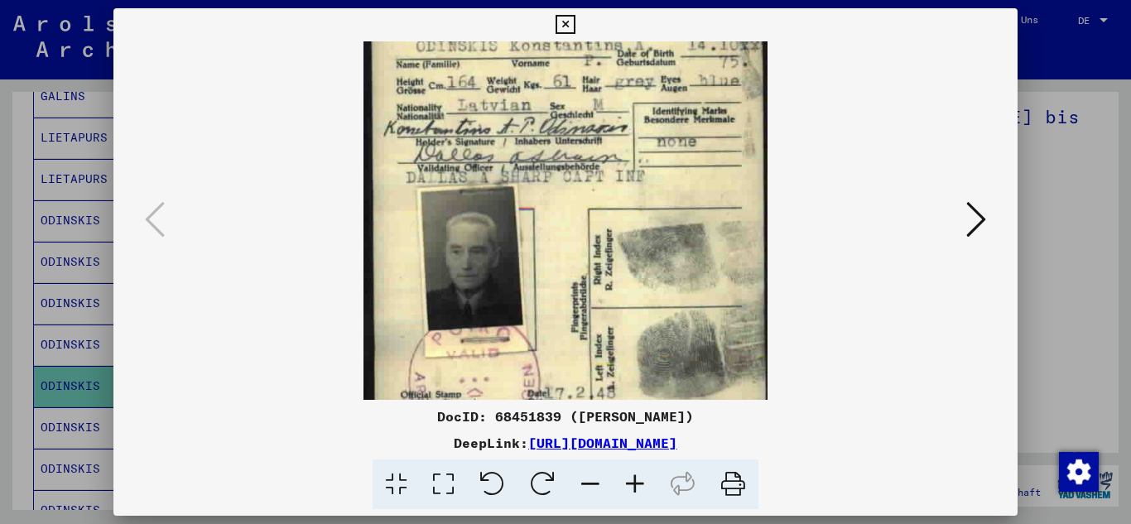
drag, startPoint x: 586, startPoint y: 329, endPoint x: 595, endPoint y: 197, distance: 132.1
click at [595, 197] on img at bounding box center [566, 172] width 405 height 524
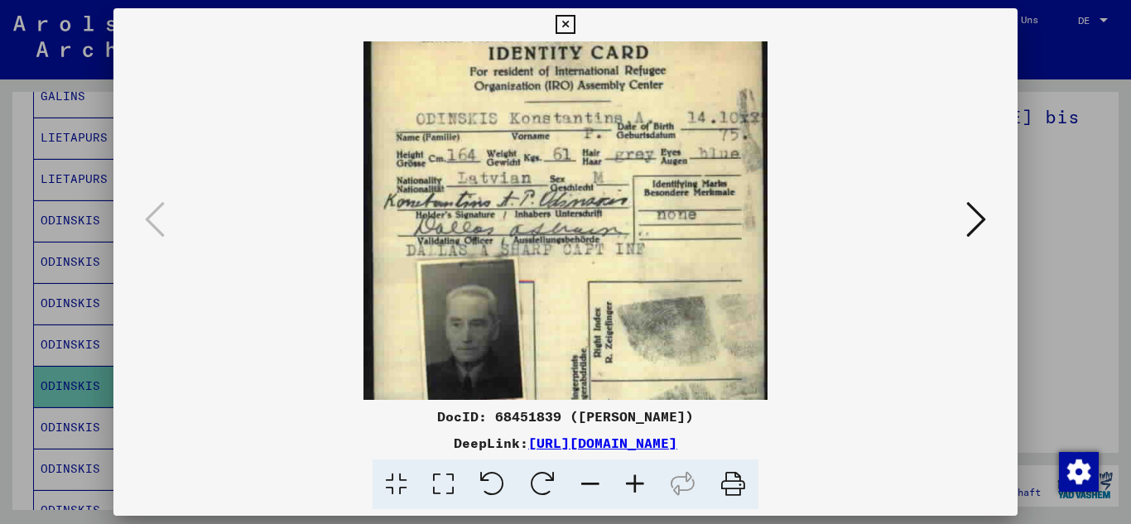
click at [706, 251] on img at bounding box center [566, 245] width 405 height 524
click at [575, 25] on icon at bounding box center [565, 25] width 19 height 20
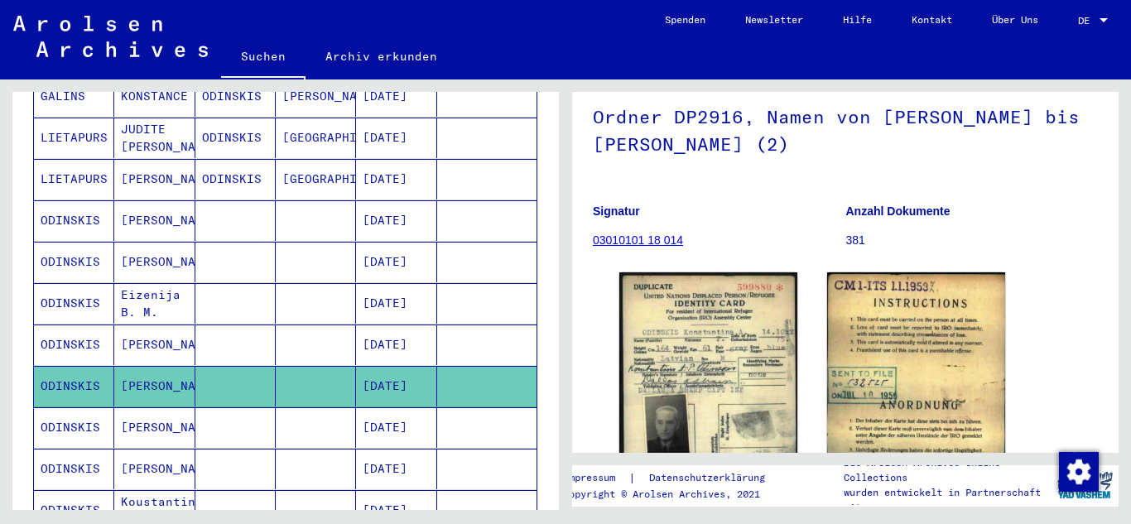
click at [143, 412] on mat-cell "[PERSON_NAME]" at bounding box center [154, 427] width 80 height 41
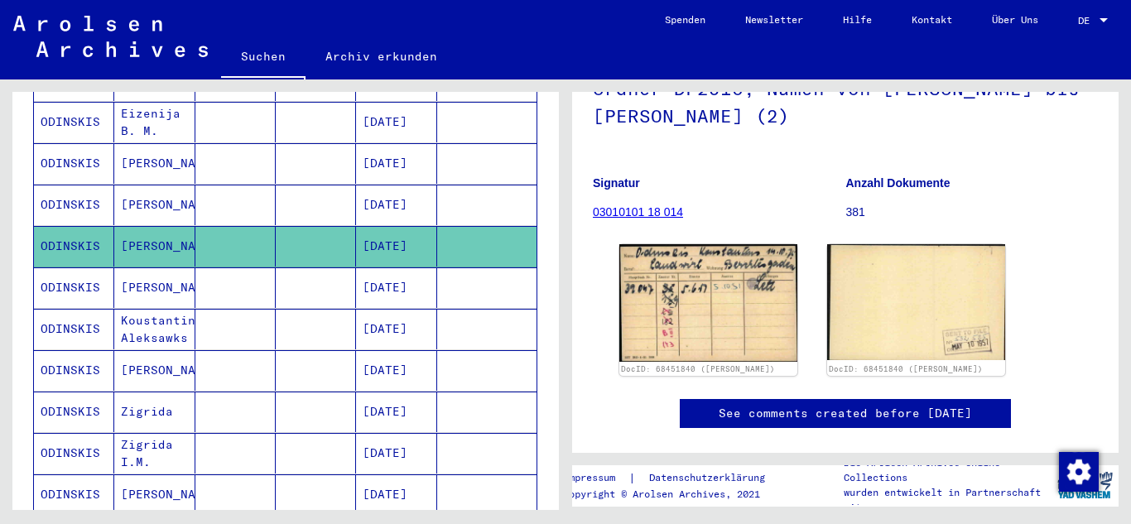
click at [166, 276] on mat-cell "[PERSON_NAME]" at bounding box center [154, 288] width 80 height 41
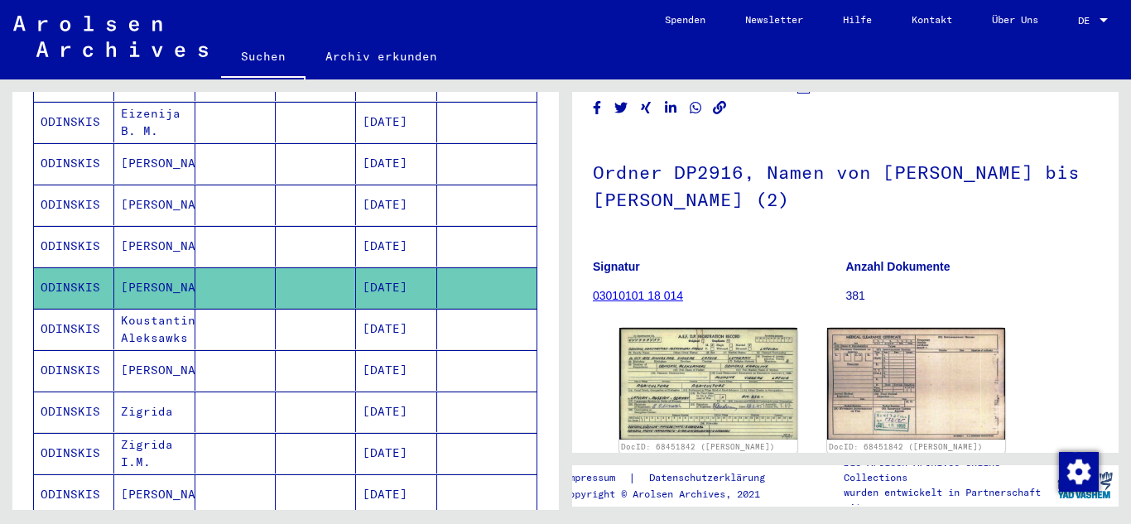
scroll to position [80, 0]
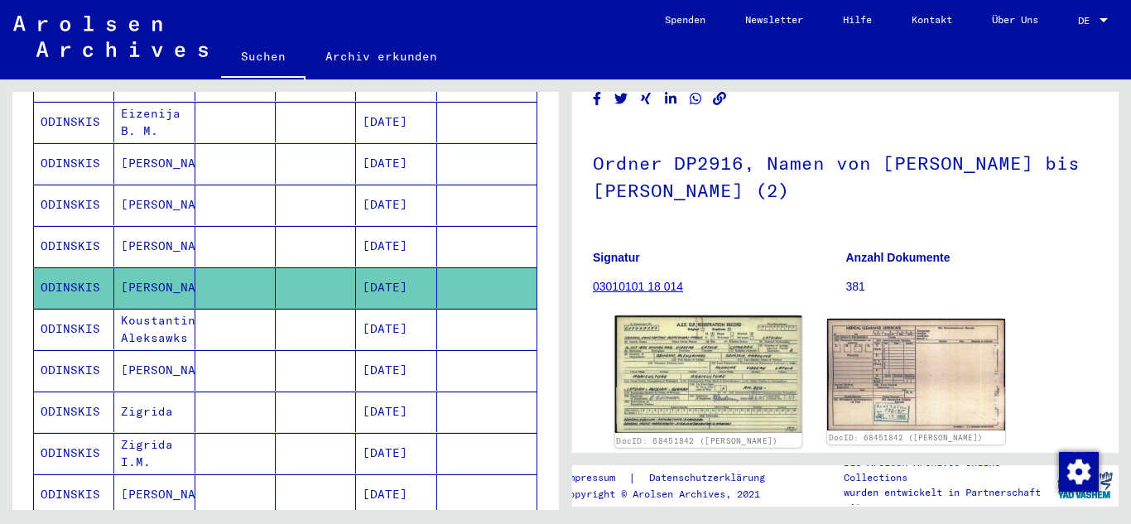
click at [700, 375] on img at bounding box center [708, 375] width 187 height 118
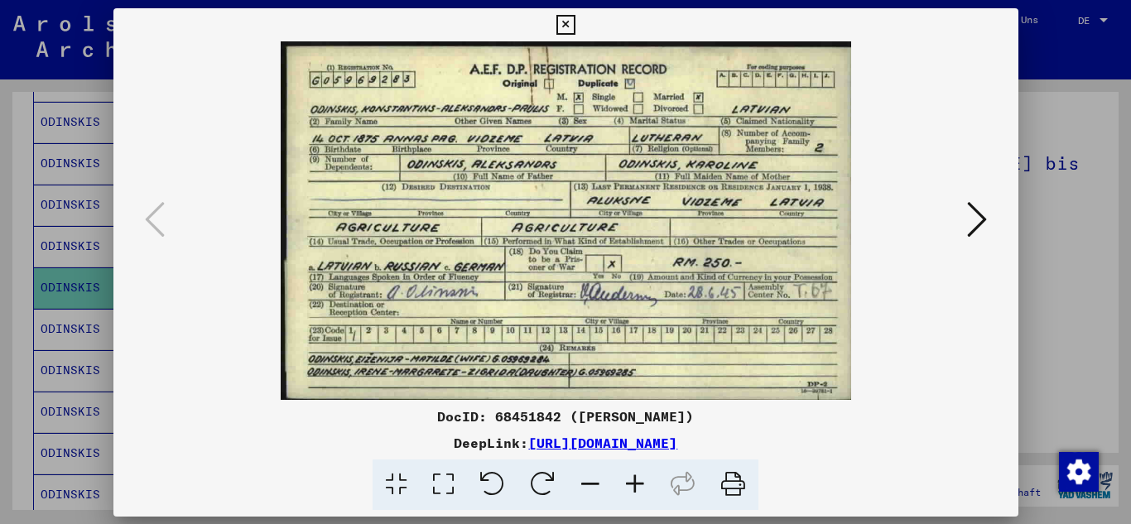
click at [700, 375] on div "DocID: 68451842 ([PERSON_NAME]) DeepLink: [URL][DOMAIN_NAME]" at bounding box center [565, 259] width 905 height 502
click at [575, 33] on icon at bounding box center [565, 25] width 19 height 20
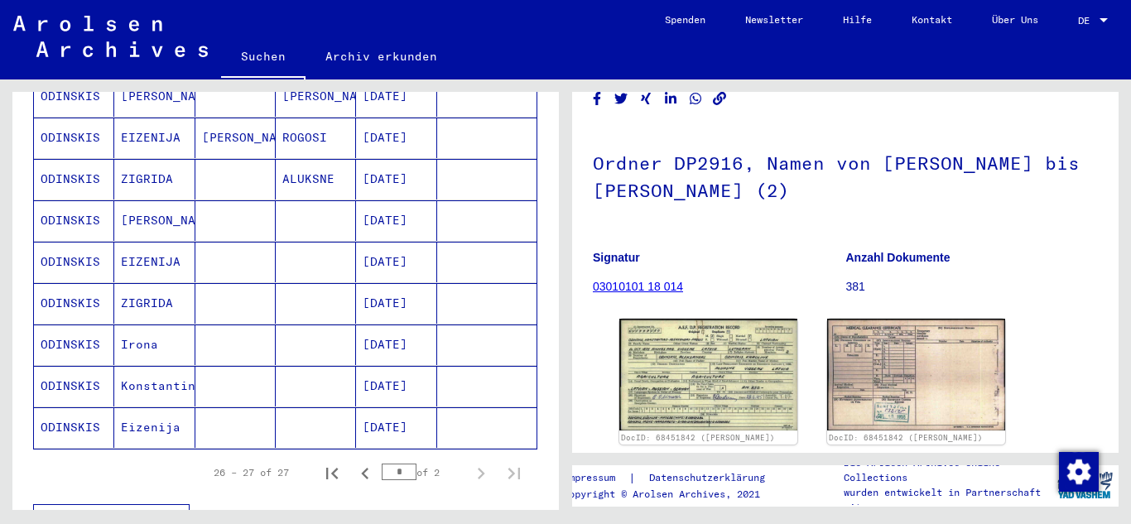
scroll to position [955, 0]
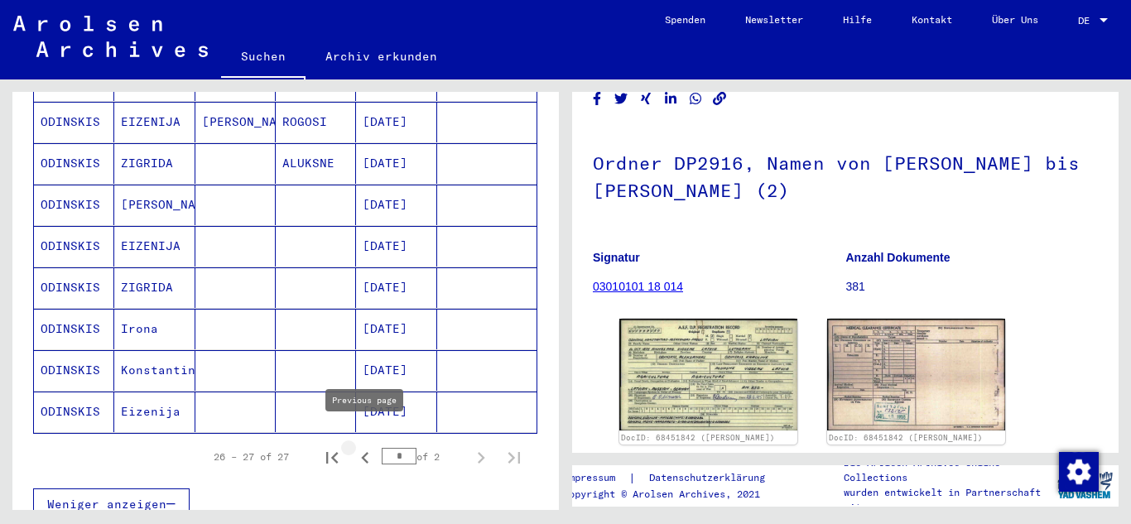
click at [367, 446] on icon "Previous page" at bounding box center [365, 457] width 23 height 23
type input "*"
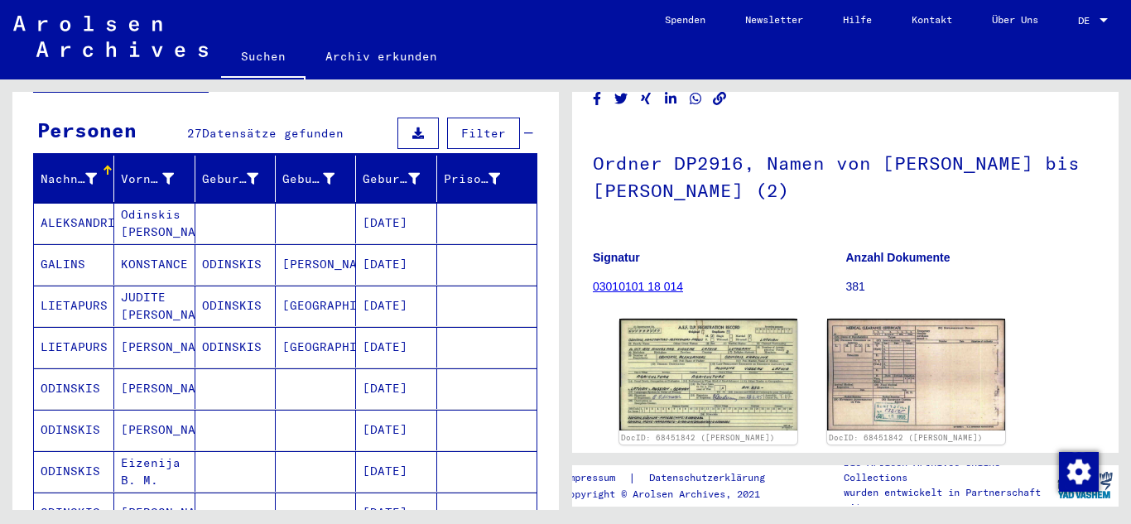
scroll to position [0, 0]
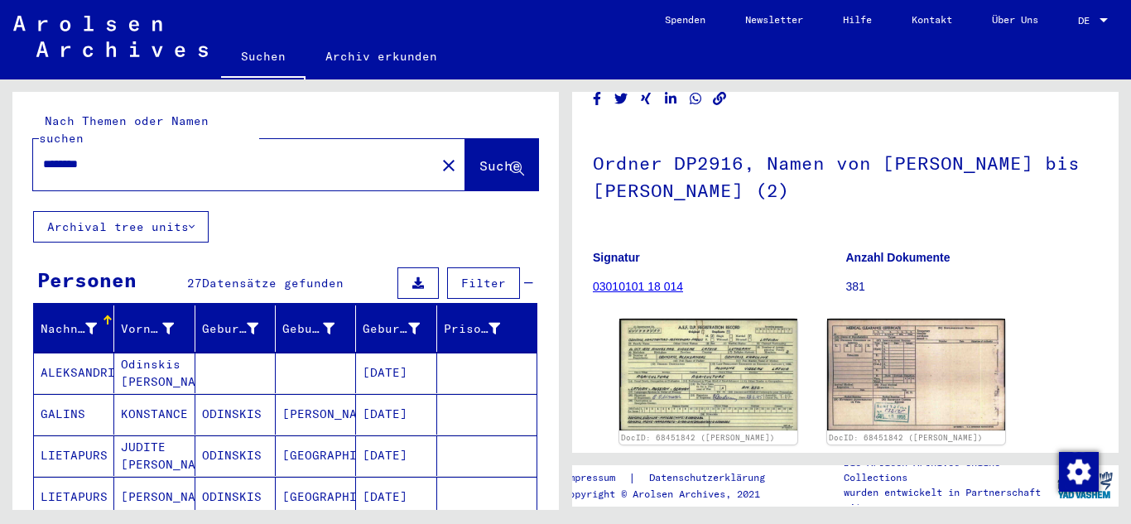
drag, startPoint x: 112, startPoint y: 147, endPoint x: 12, endPoint y: 140, distance: 99.7
click at [12, 139] on div "Nach Themen oder Namen suchen ******** close Suche" at bounding box center [285, 151] width 547 height 119
type input "*****"
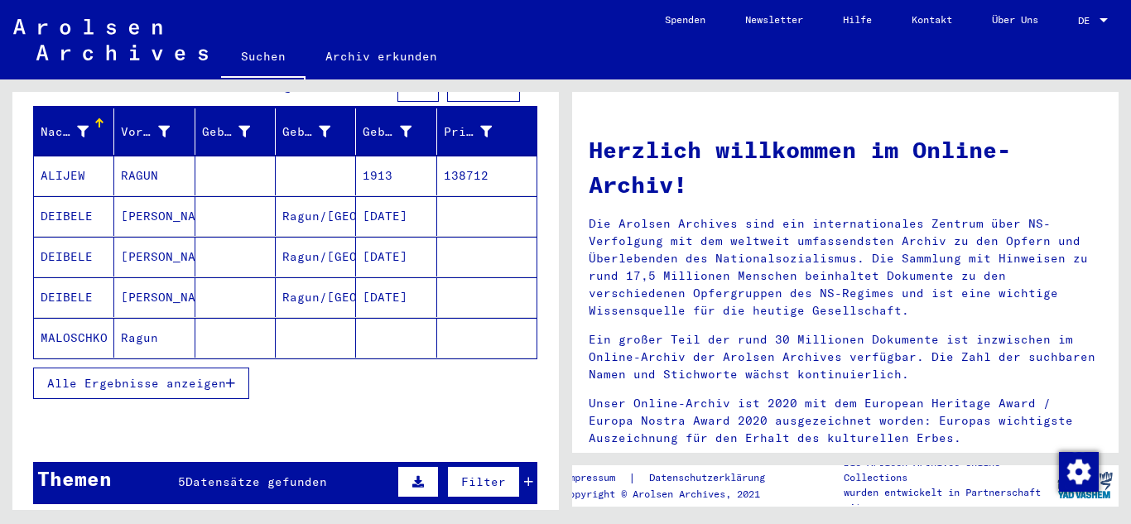
scroll to position [210, 0]
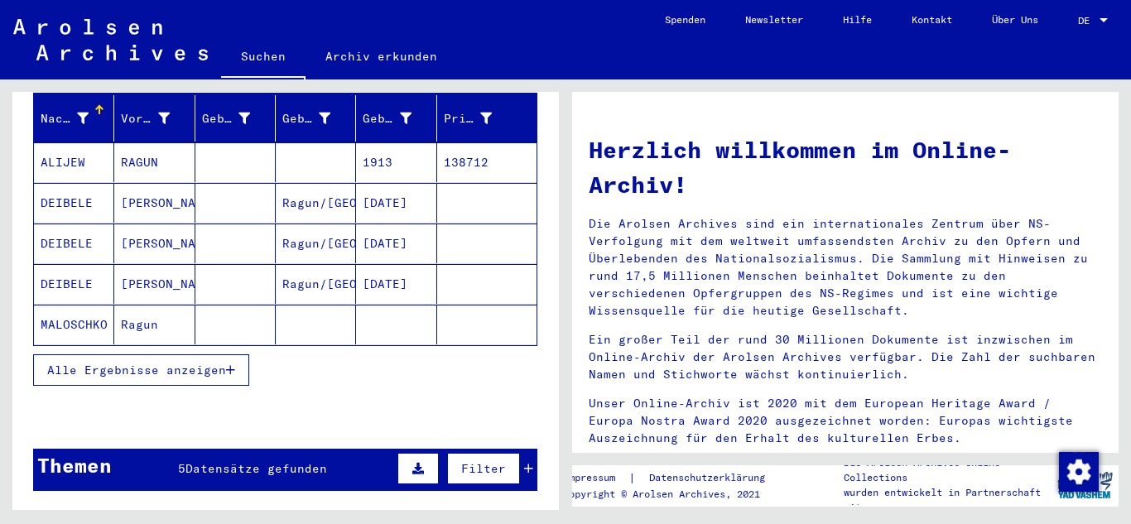
click at [229, 364] on icon "button" at bounding box center [230, 370] width 9 height 12
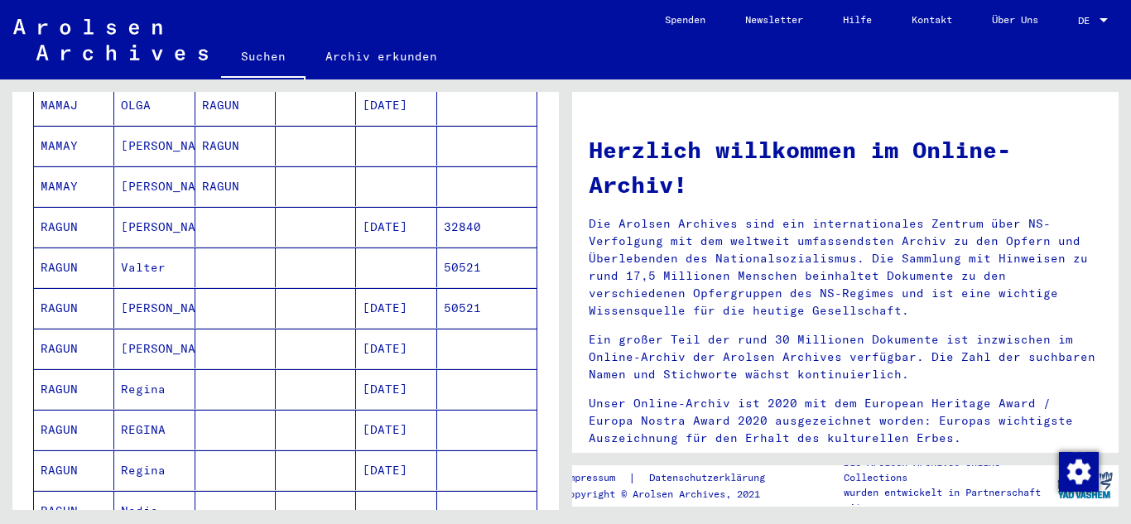
scroll to position [484, 0]
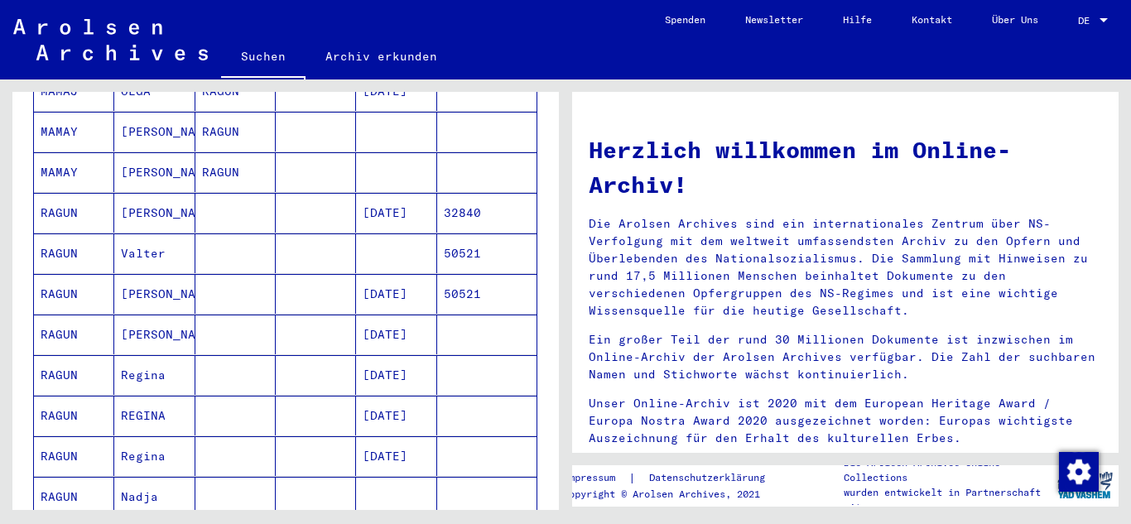
click at [139, 396] on mat-cell "REGINA" at bounding box center [154, 416] width 80 height 40
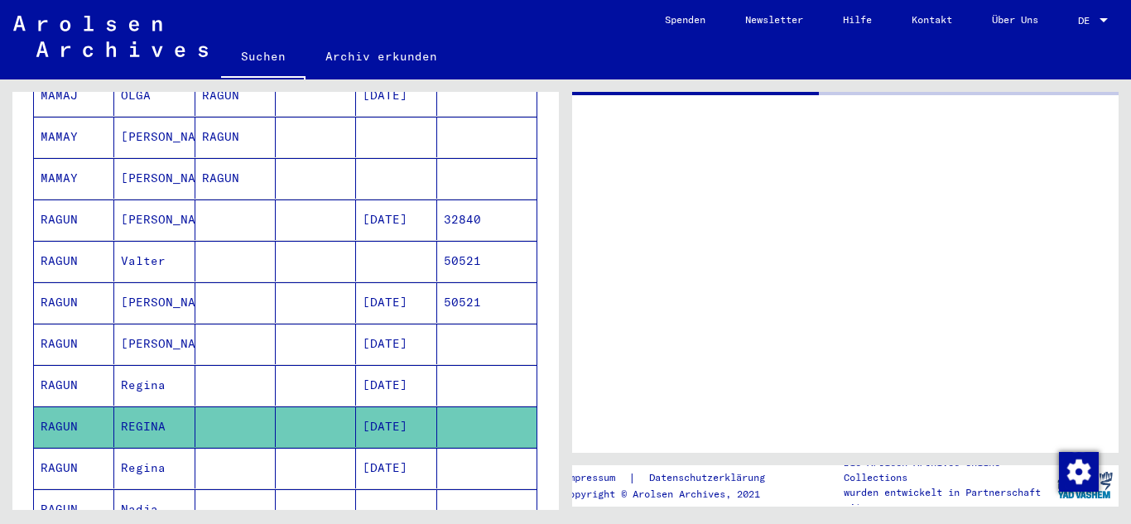
scroll to position [489, 0]
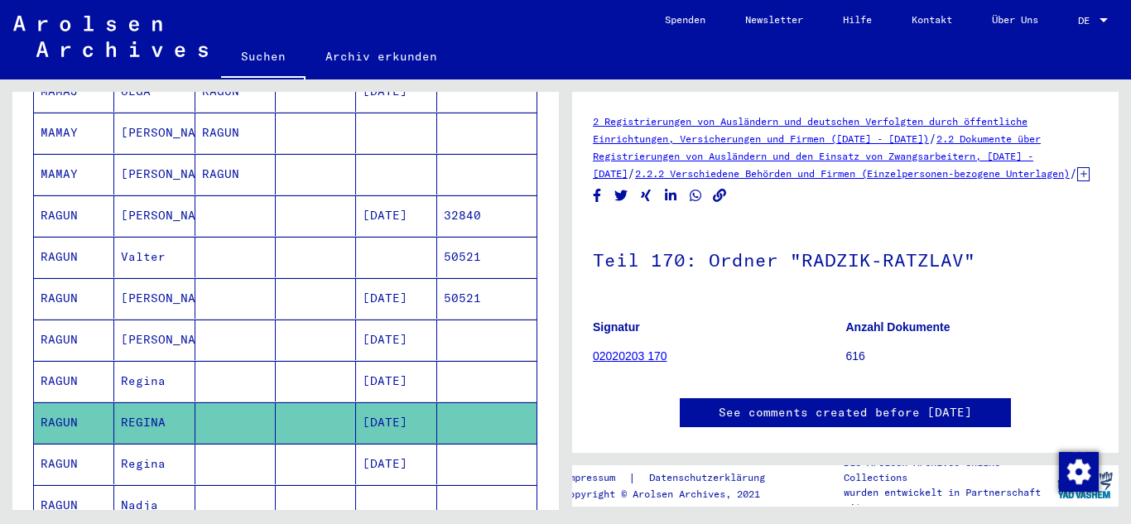
click at [140, 280] on mat-cell "[PERSON_NAME]" at bounding box center [154, 298] width 80 height 41
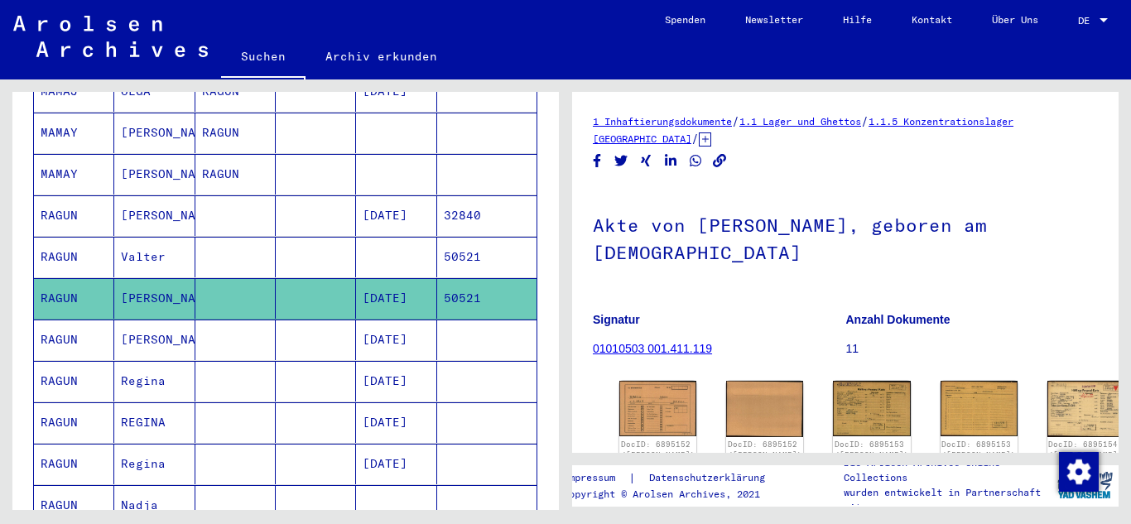
click at [131, 237] on mat-cell "Valter" at bounding box center [154, 257] width 80 height 41
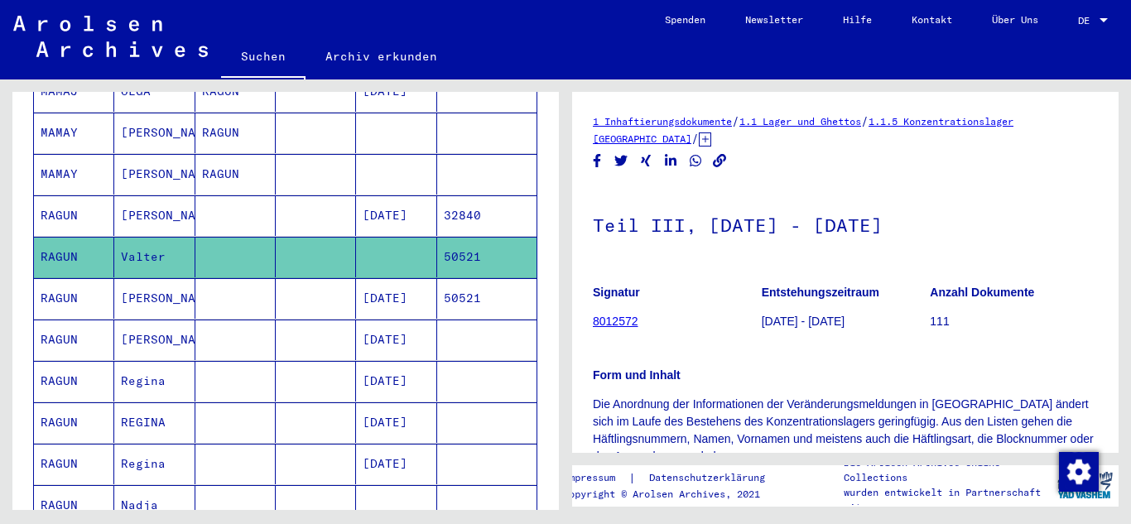
click at [145, 324] on mat-cell "[PERSON_NAME]" at bounding box center [154, 340] width 80 height 41
